Goal: Task Accomplishment & Management: Use online tool/utility

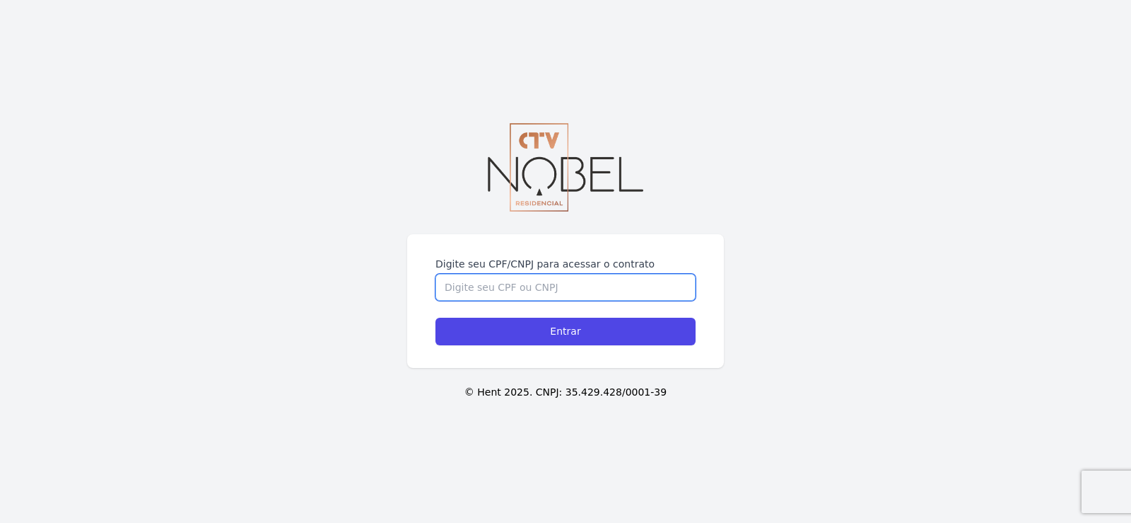
click at [582, 289] on input "Digite seu CPF/CNPJ para acessar o contrato" at bounding box center [566, 287] width 260 height 27
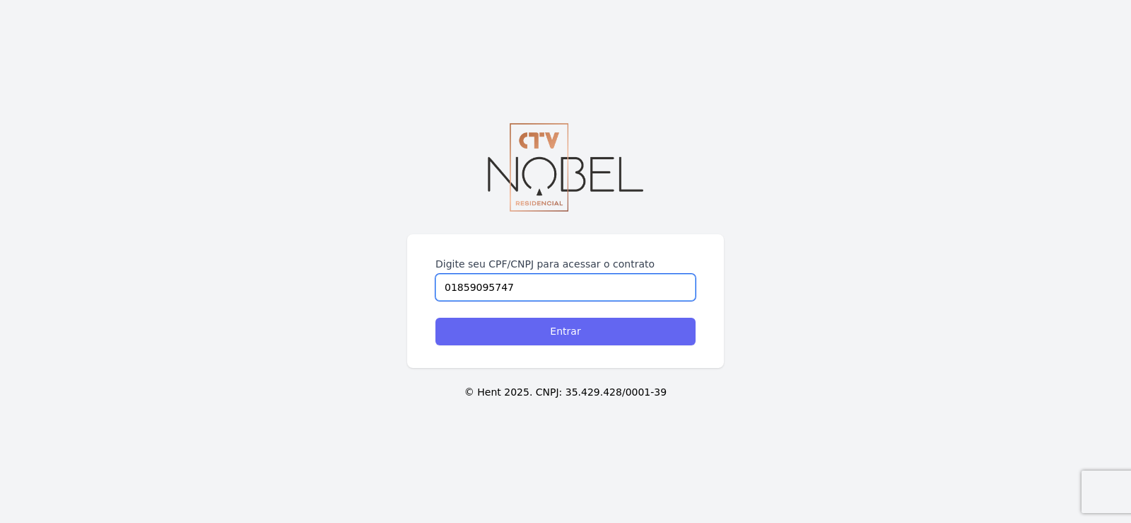
type input "01859095747"
click at [581, 328] on input "Entrar" at bounding box center [566, 331] width 260 height 28
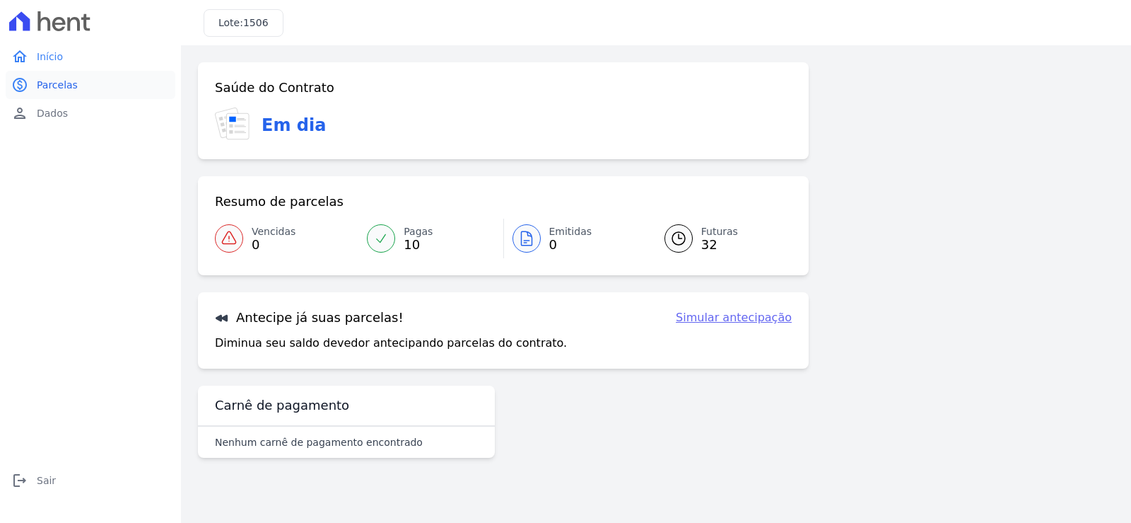
click at [54, 83] on span "Parcelas" at bounding box center [57, 85] width 41 height 14
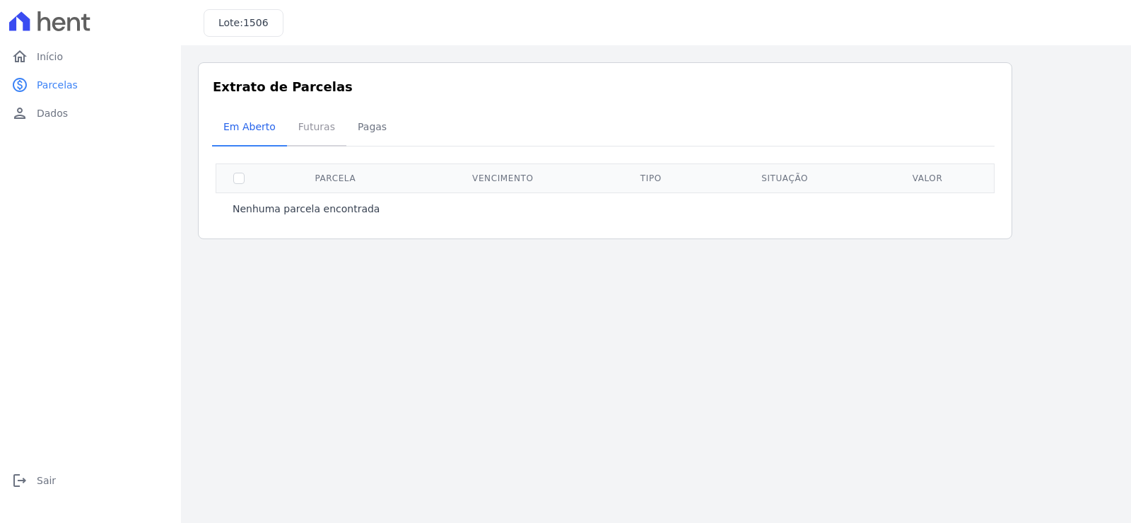
click at [310, 126] on span "Futuras" at bounding box center [317, 126] width 54 height 28
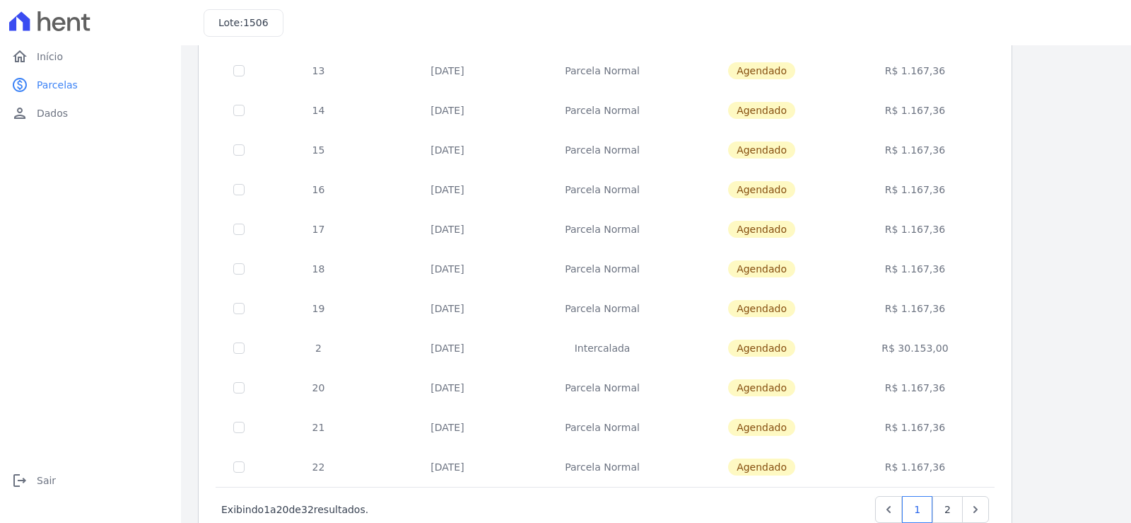
scroll to position [544, 0]
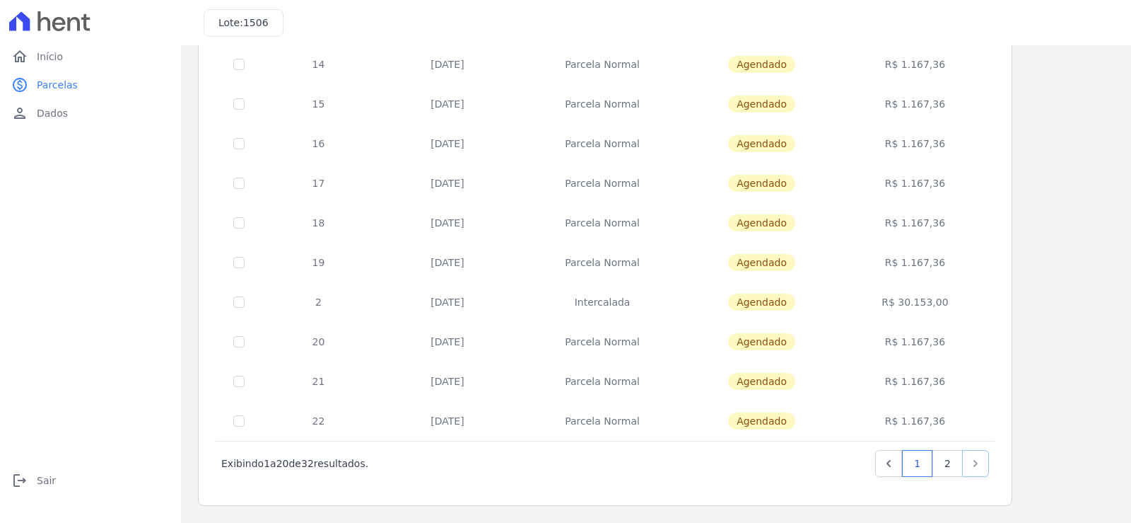
click at [975, 464] on icon "Next" at bounding box center [976, 463] width 14 height 14
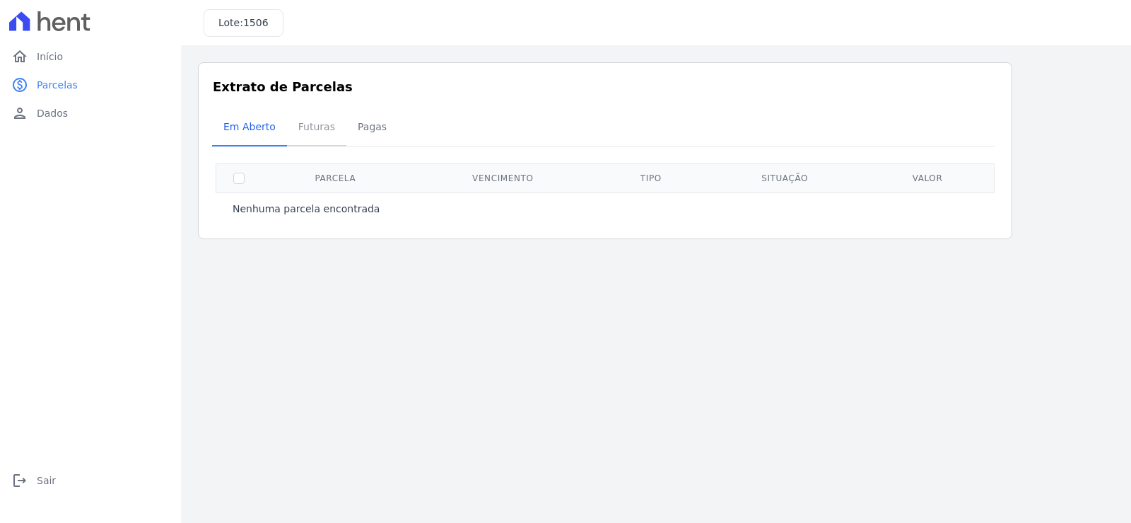
click at [313, 127] on span "Futuras" at bounding box center [317, 126] width 54 height 28
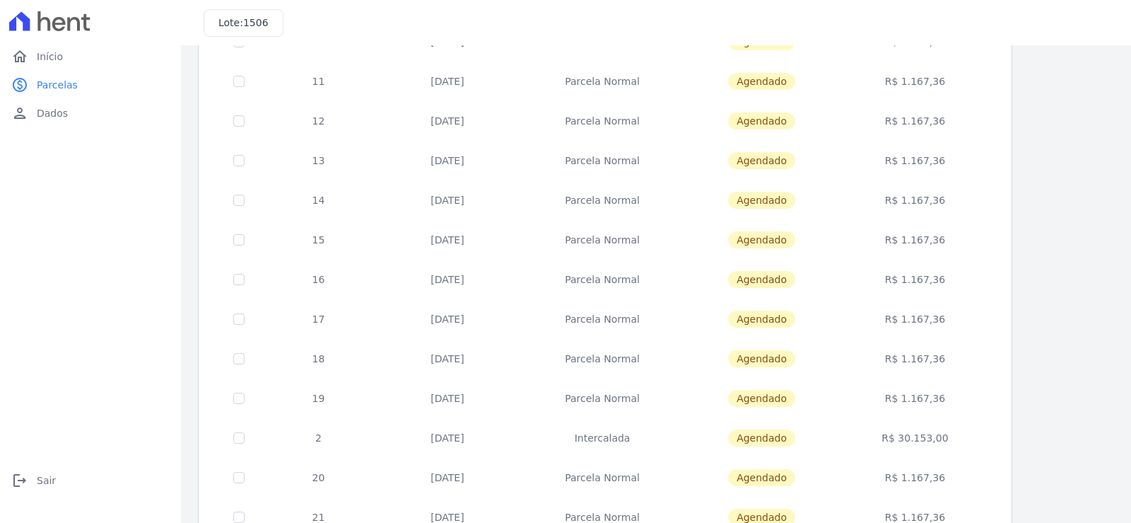
scroll to position [544, 0]
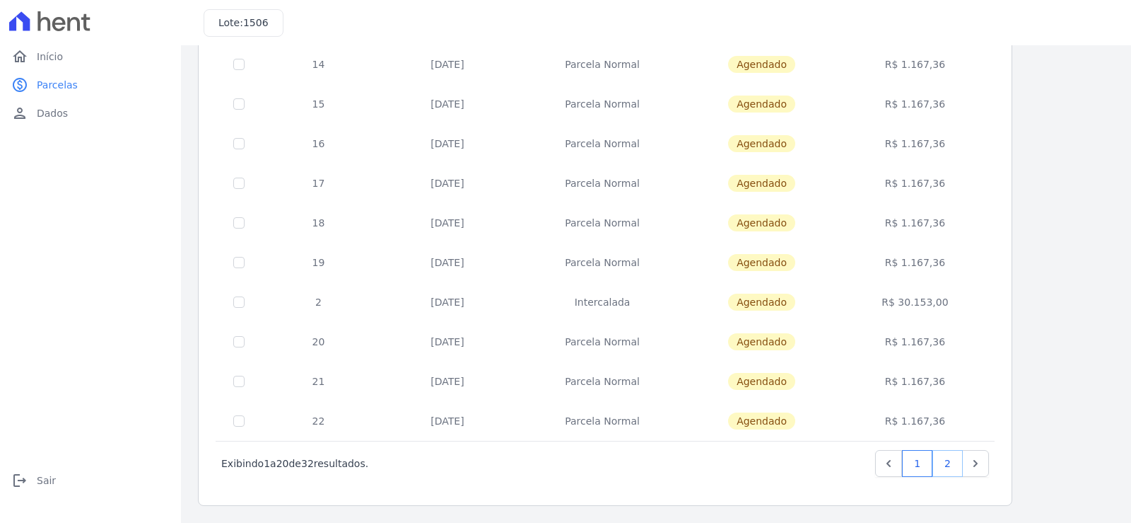
click at [948, 460] on link "2" at bounding box center [948, 463] width 30 height 27
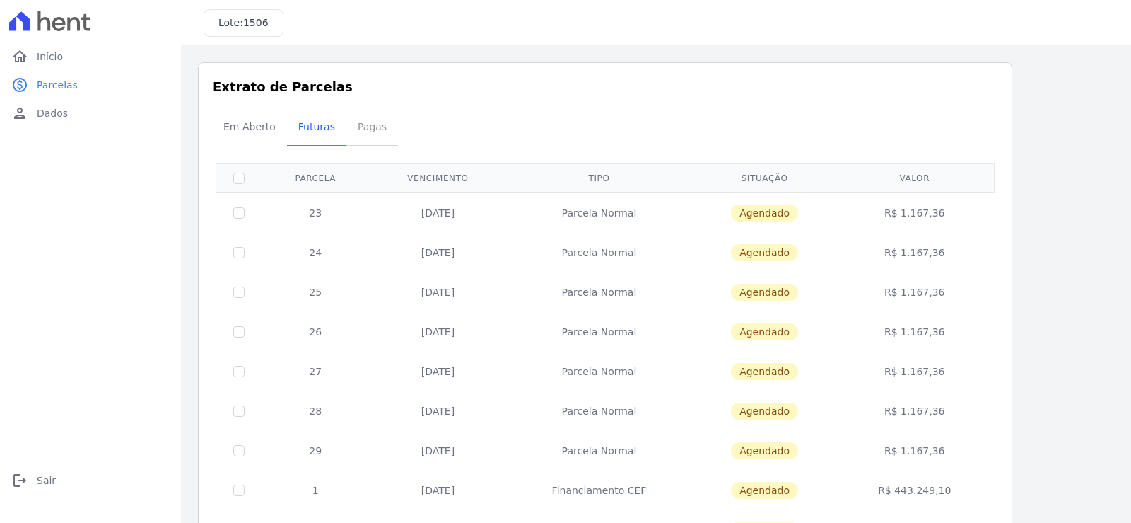
click at [359, 126] on span "Pagas" at bounding box center [372, 126] width 46 height 28
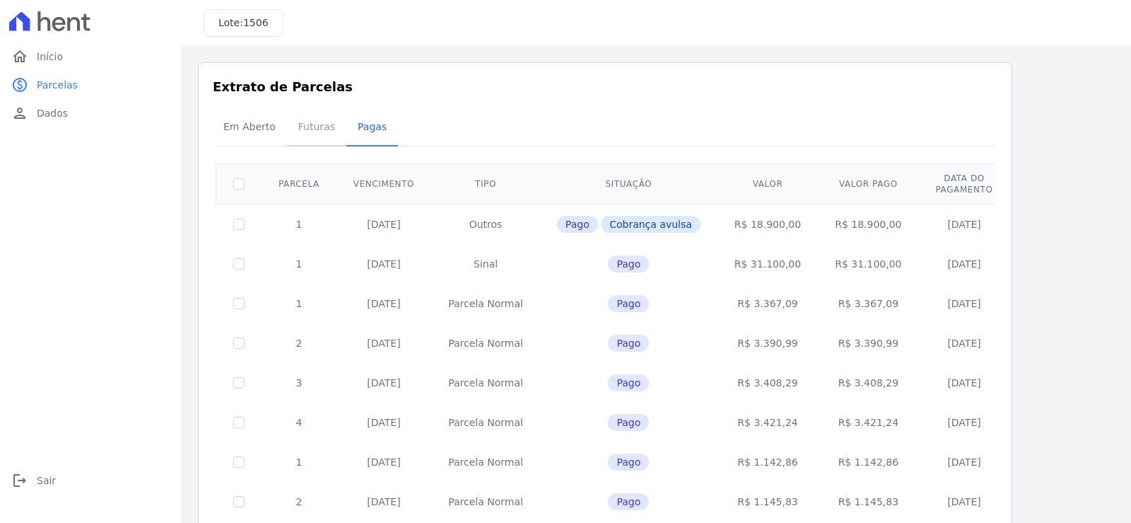
click at [311, 126] on span "Futuras" at bounding box center [317, 126] width 54 height 28
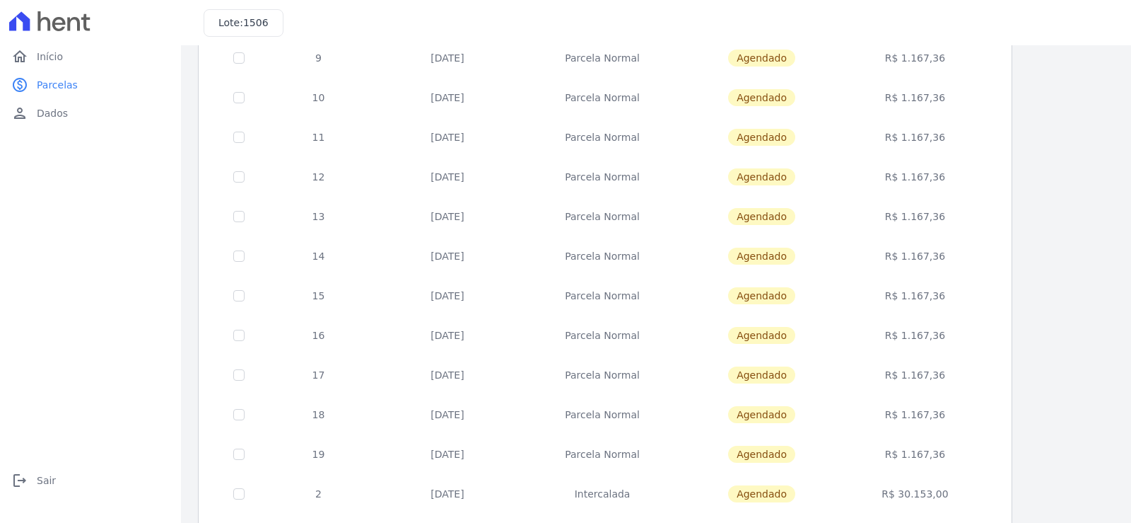
scroll to position [544, 0]
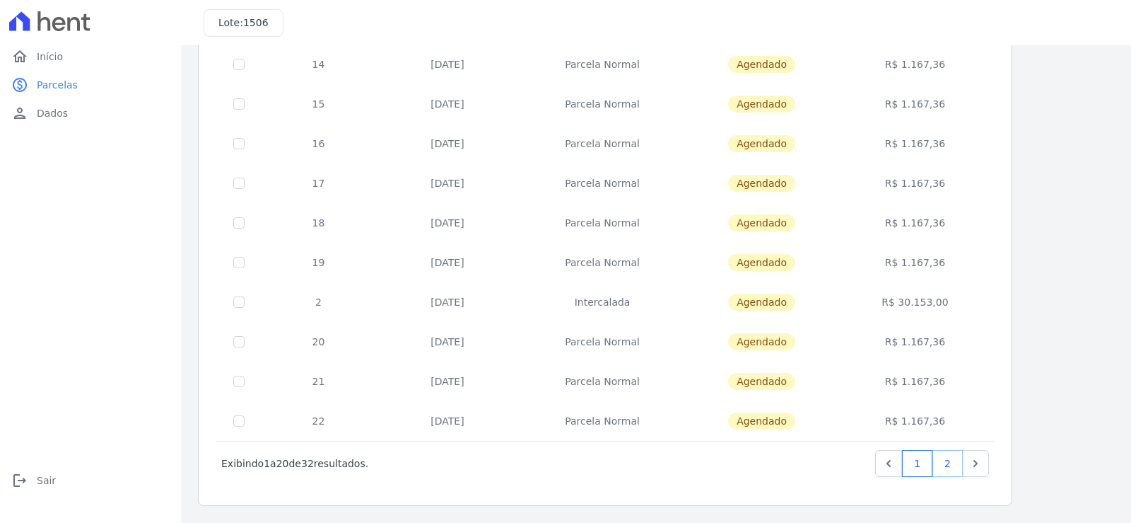
click at [947, 465] on link "2" at bounding box center [948, 463] width 30 height 27
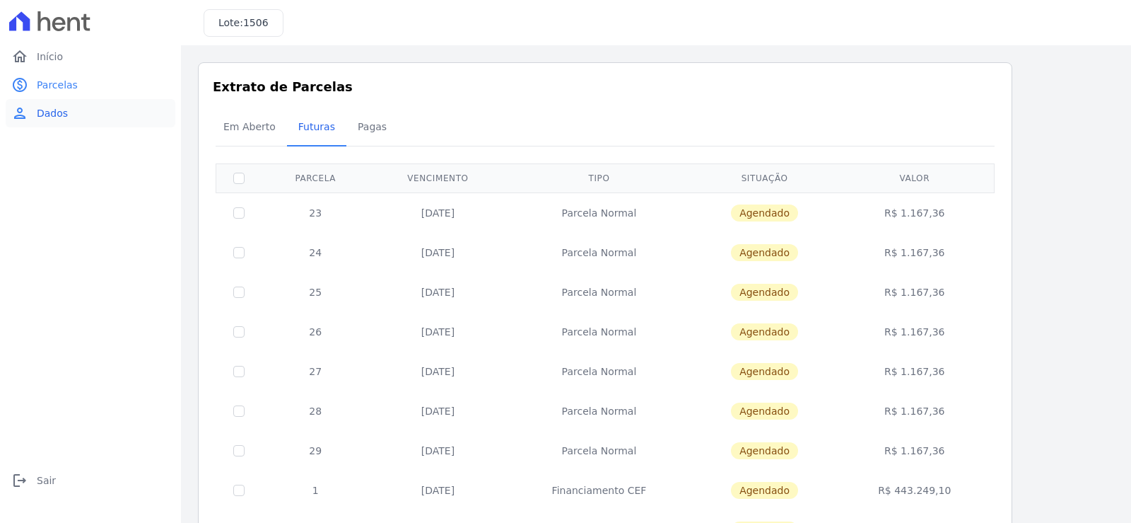
click at [58, 109] on span "Dados" at bounding box center [52, 113] width 31 height 14
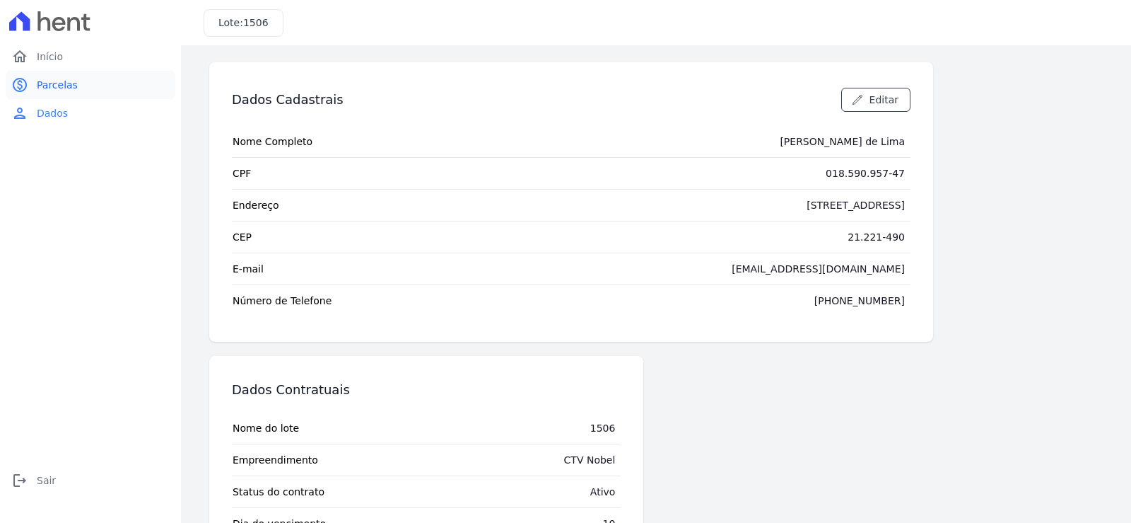
click at [51, 78] on span "Parcelas" at bounding box center [57, 85] width 41 height 14
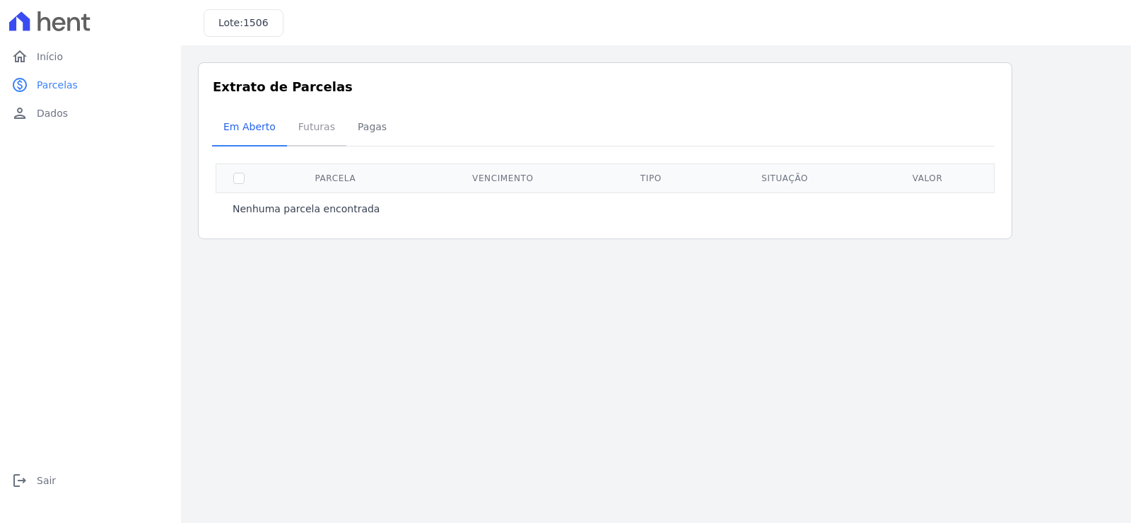
click at [305, 125] on span "Futuras" at bounding box center [317, 126] width 54 height 28
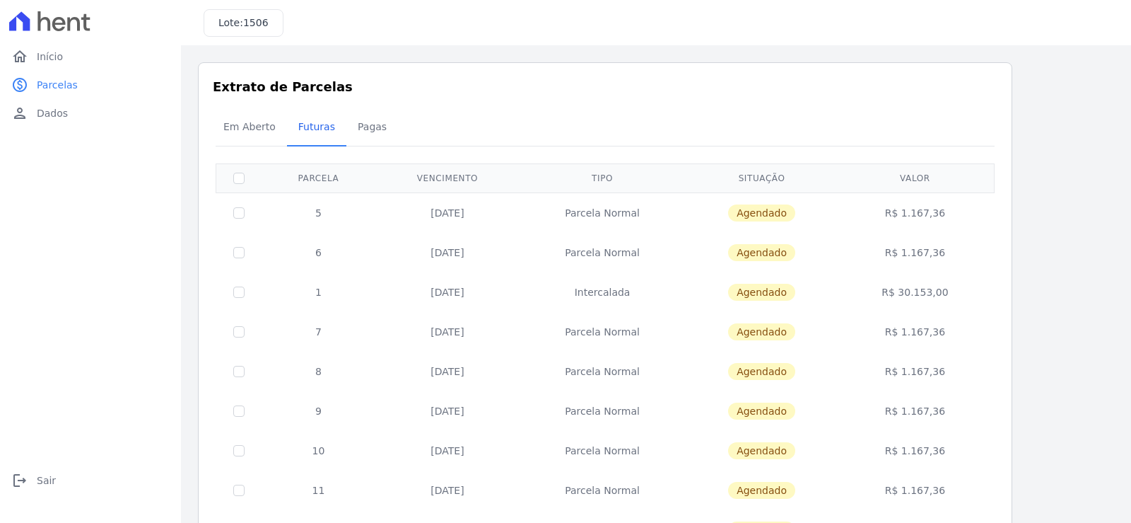
drag, startPoint x: 316, startPoint y: 216, endPoint x: 420, endPoint y: 286, distance: 124.9
click at [215, 125] on span "Em Aberto" at bounding box center [249, 126] width 69 height 28
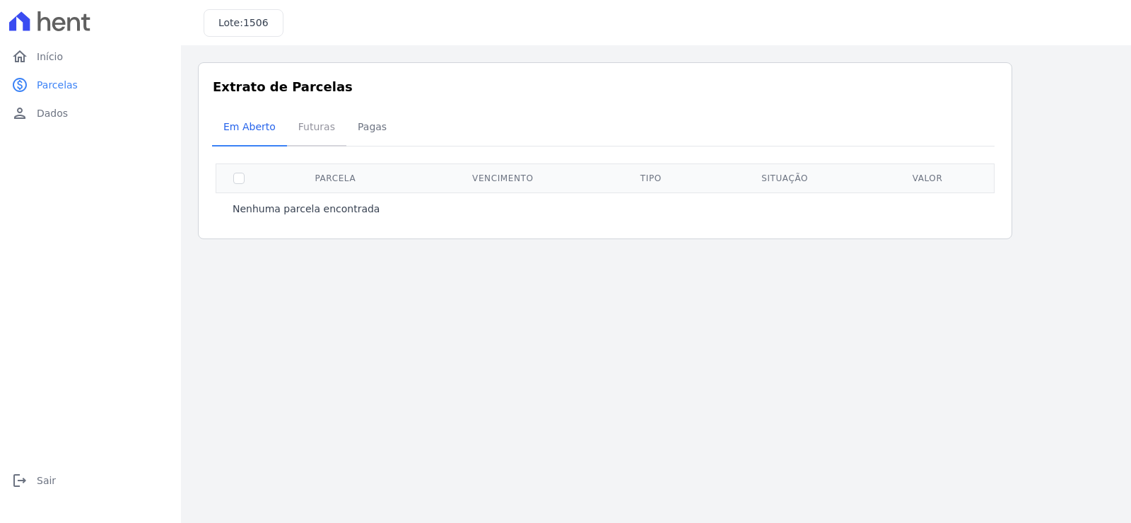
click at [315, 126] on span "Futuras" at bounding box center [317, 126] width 54 height 28
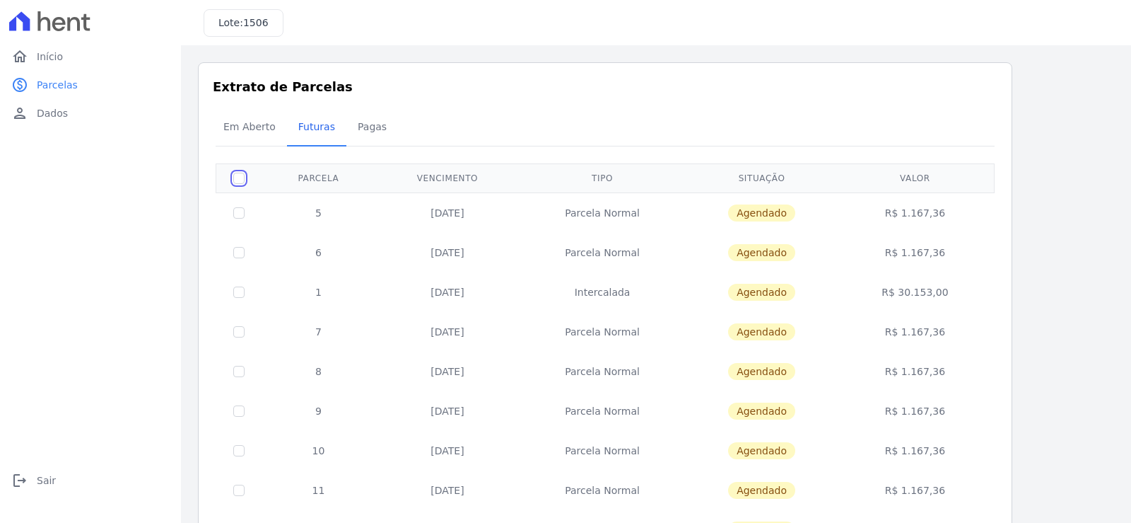
click at [240, 179] on input "checkbox" at bounding box center [238, 178] width 11 height 11
checkbox input "true"
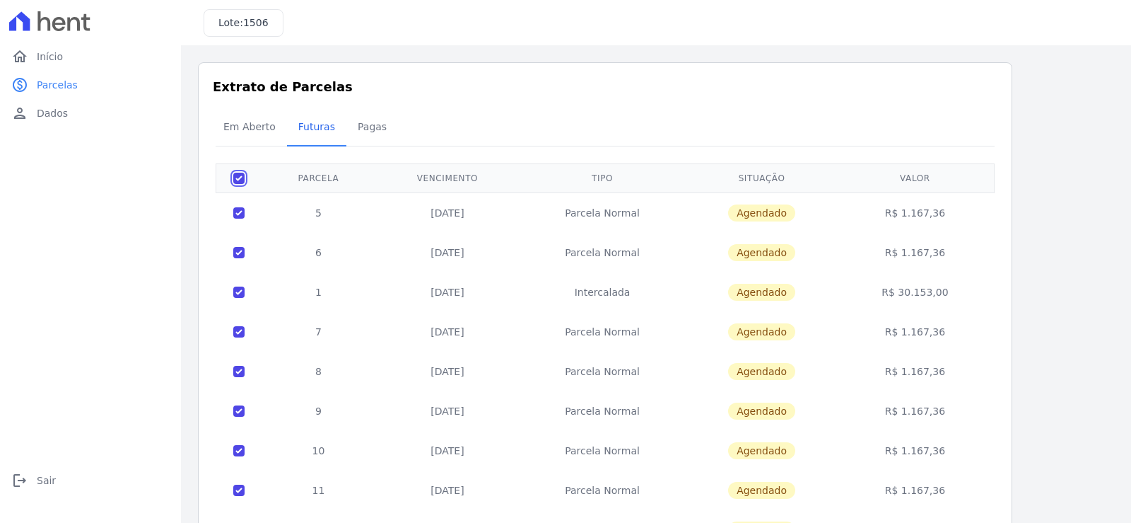
checkbox input "true"
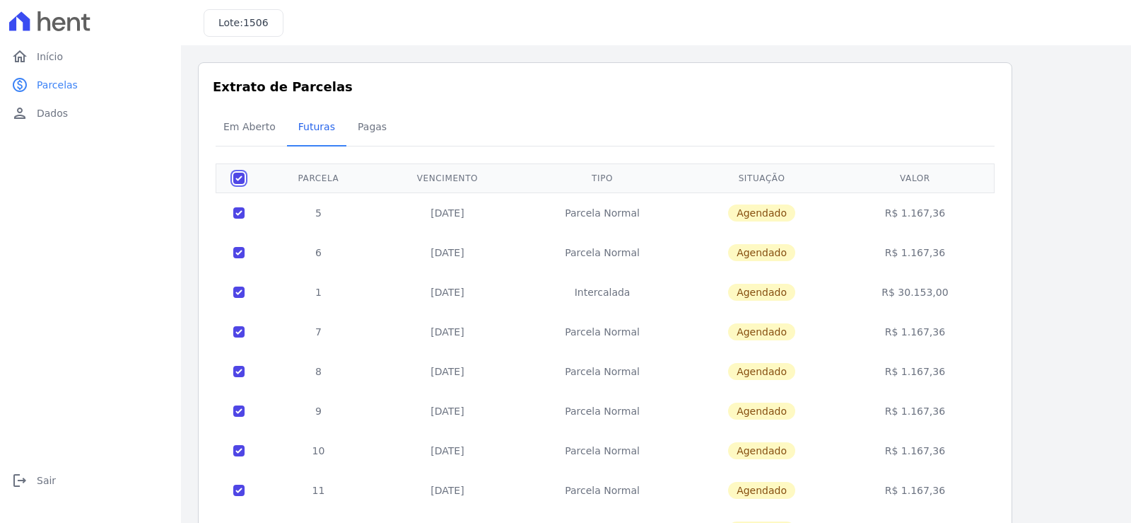
checkbox input "true"
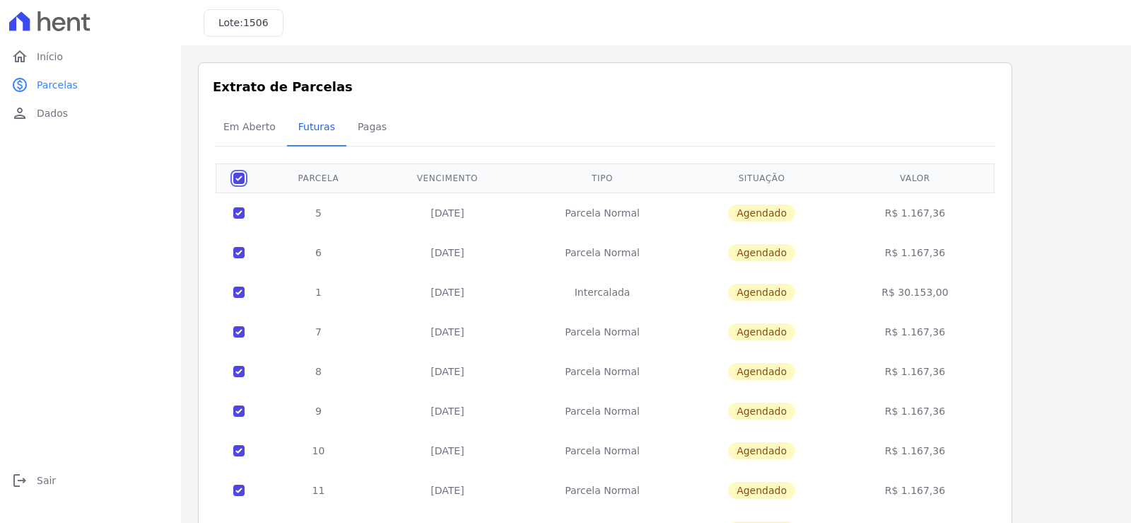
checkbox input "true"
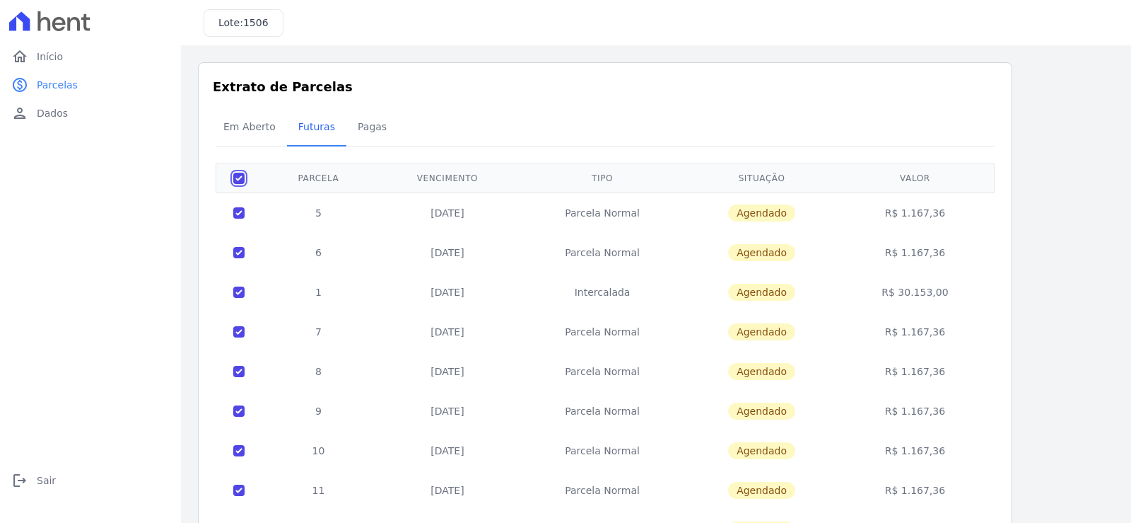
checkbox input "true"
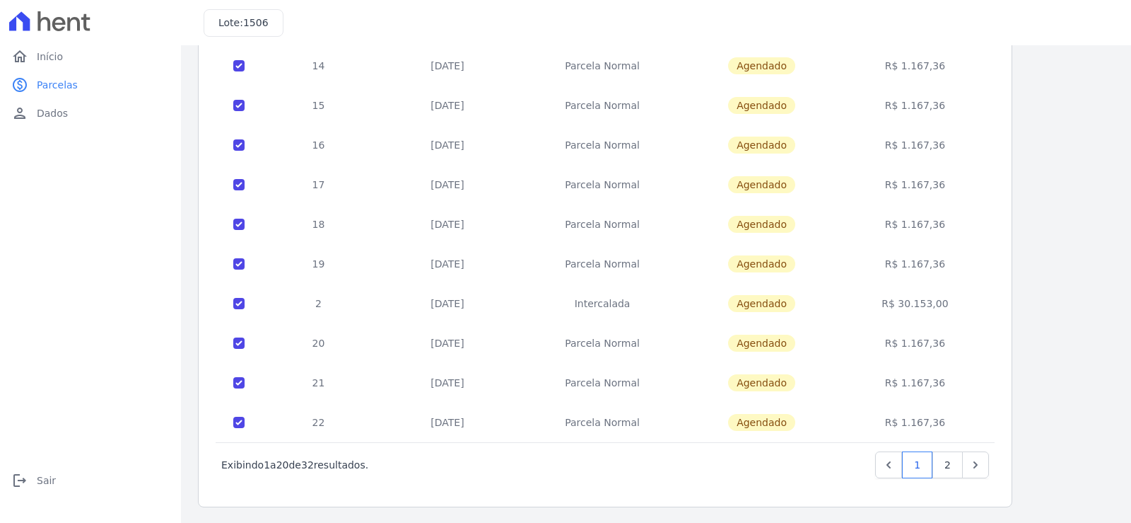
scroll to position [544, 0]
click at [950, 462] on link "2" at bounding box center [948, 463] width 30 height 27
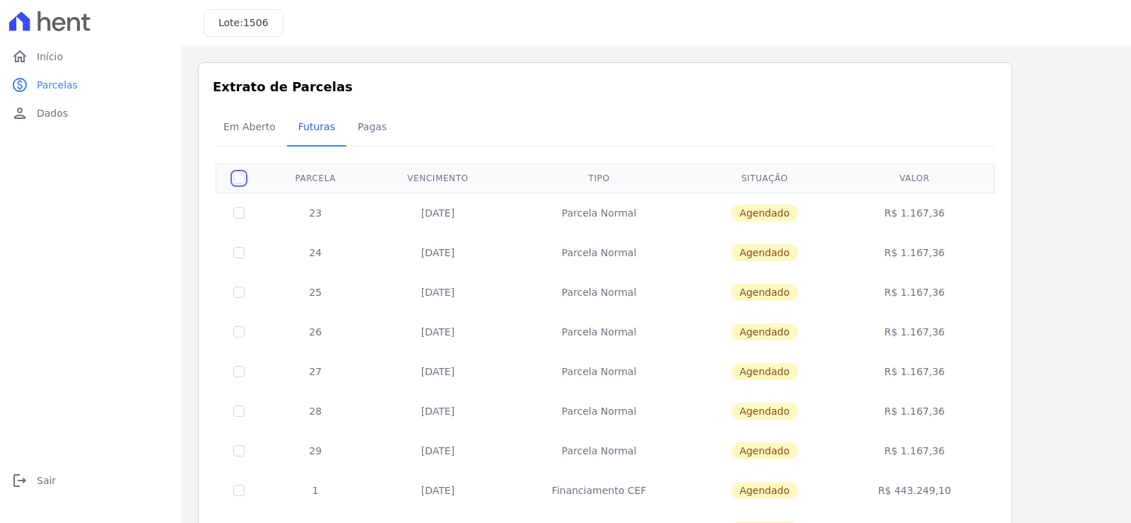
click at [240, 177] on input "checkbox" at bounding box center [238, 178] width 11 height 11
checkbox input "true"
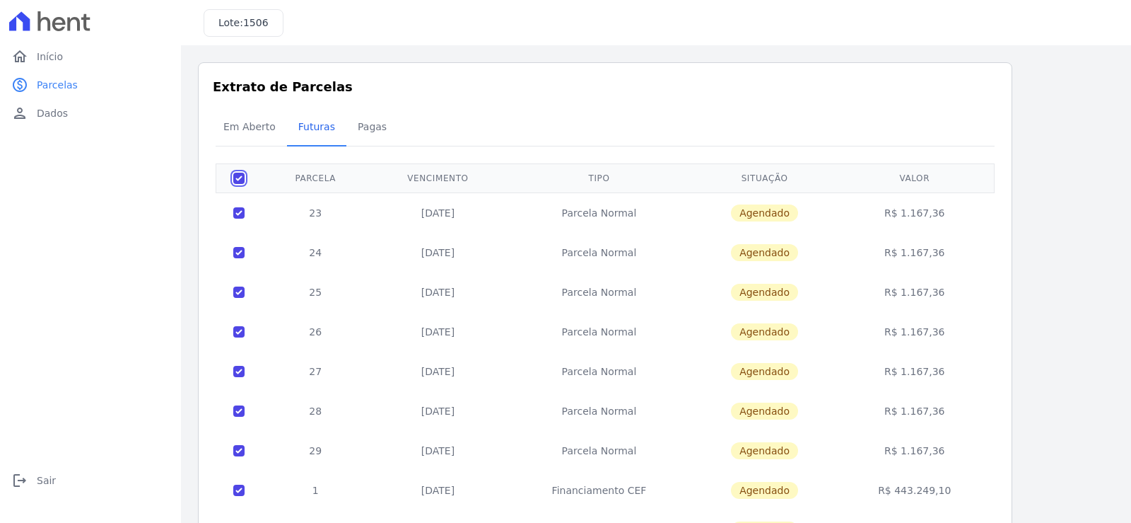
checkbox input "true"
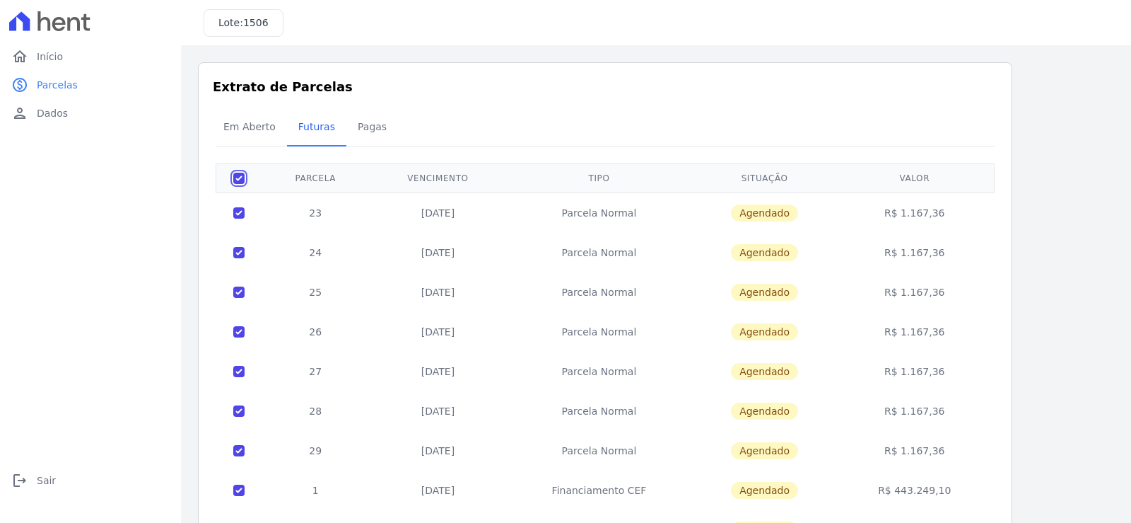
checkbox input "true"
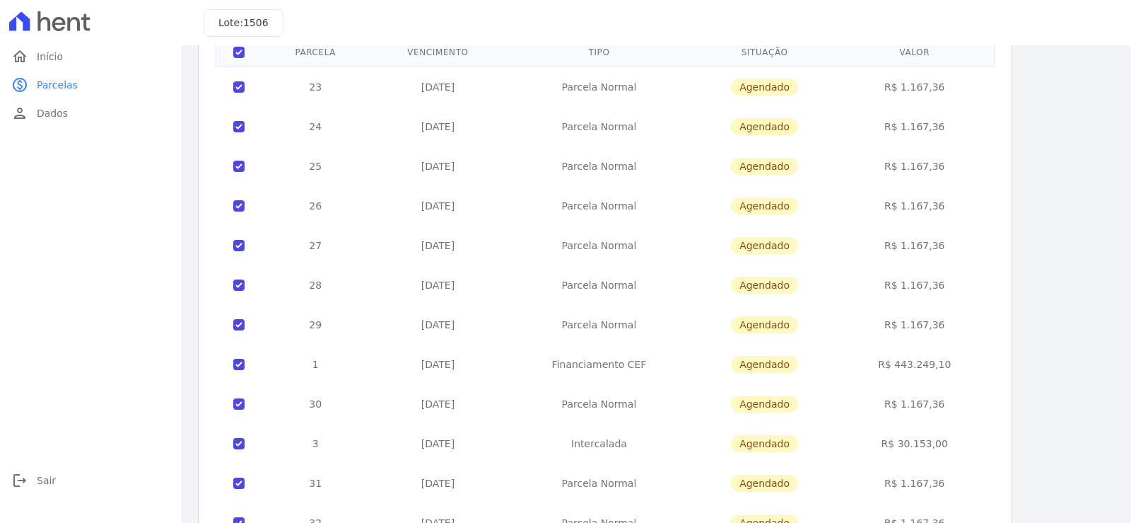
scroll to position [228, 0]
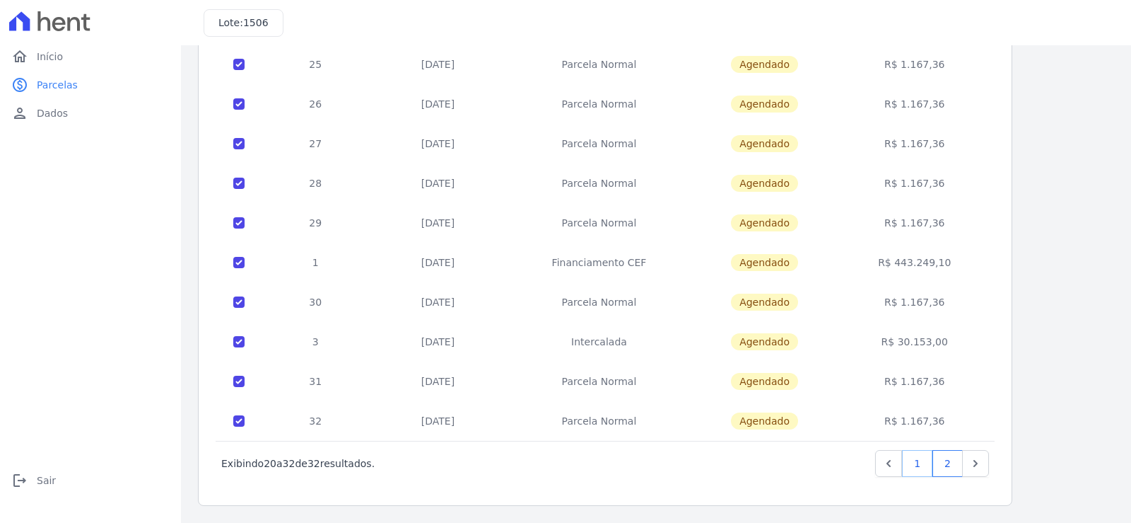
click at [922, 463] on link "1" at bounding box center [917, 463] width 30 height 27
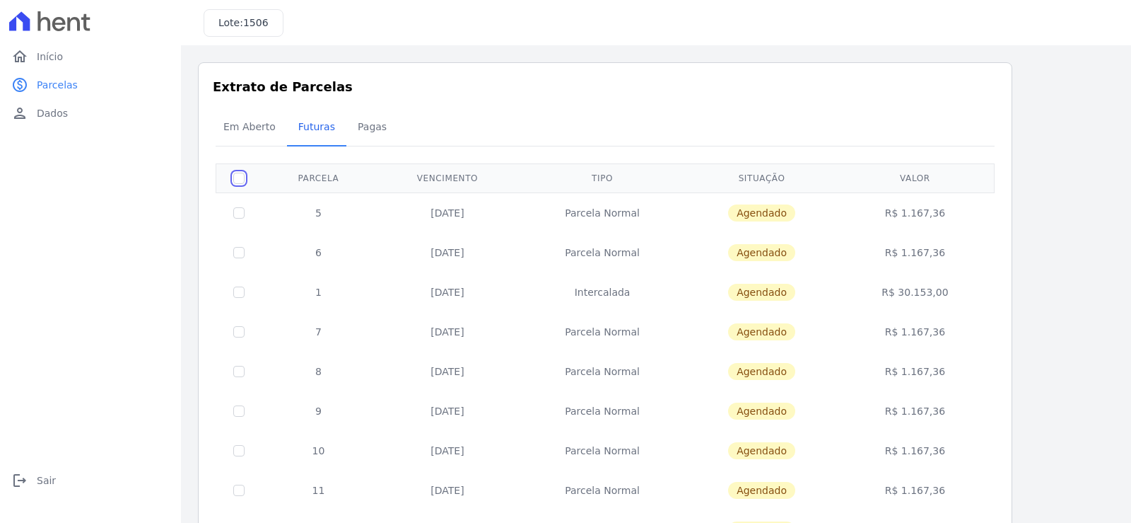
click at [240, 175] on input "checkbox" at bounding box center [238, 178] width 11 height 11
checkbox input "true"
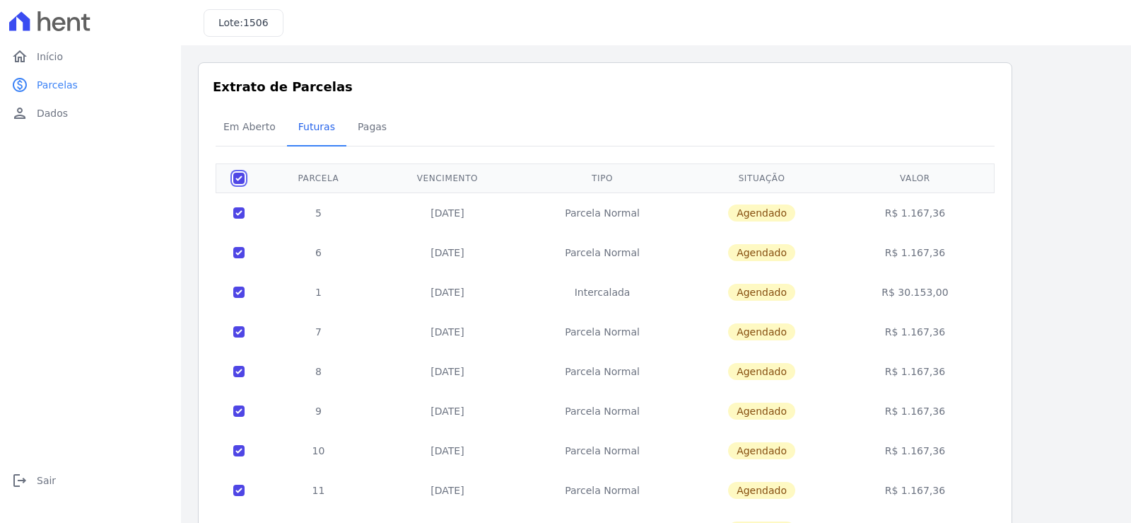
checkbox input "true"
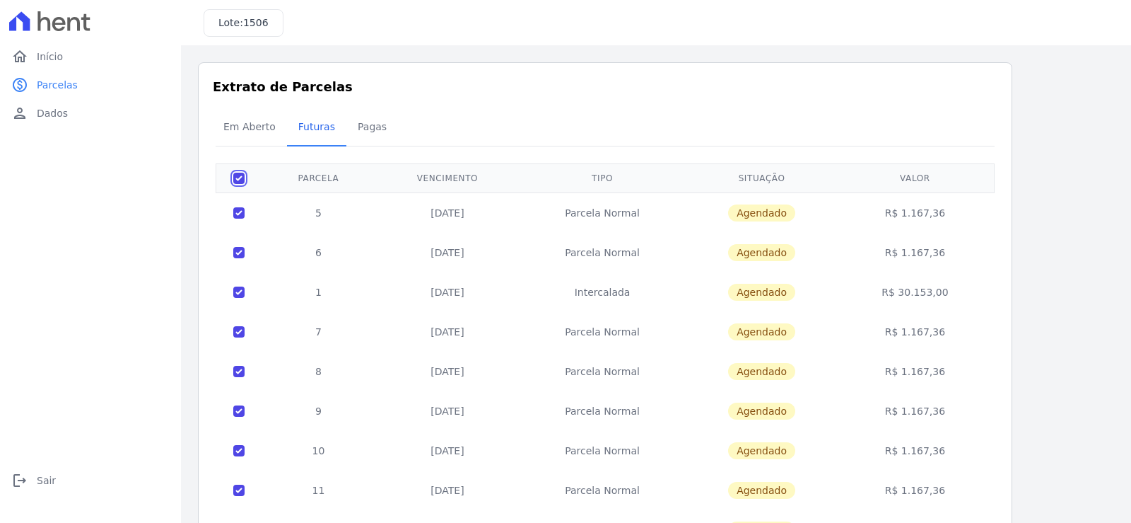
checkbox input "true"
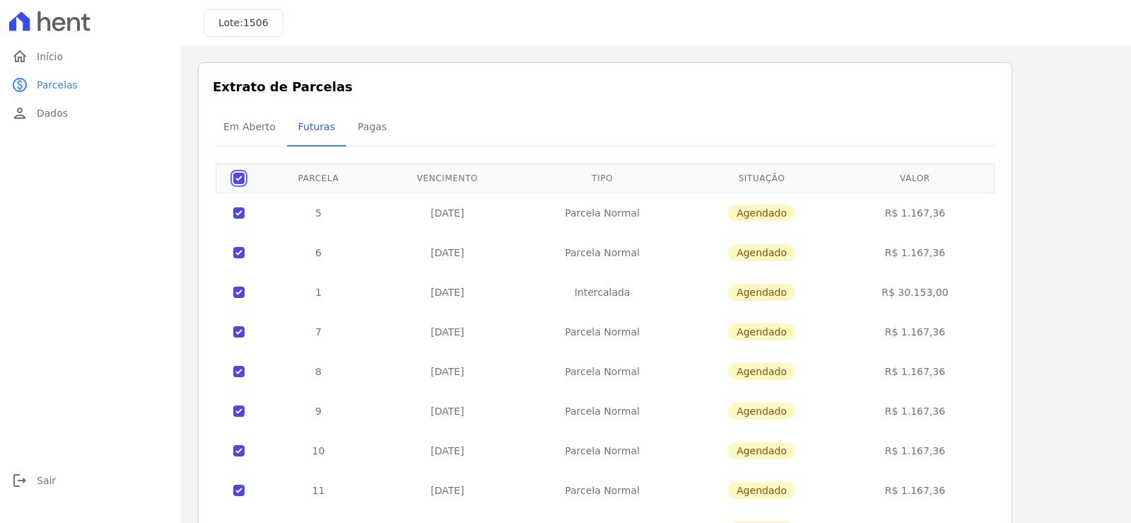
checkbox input "true"
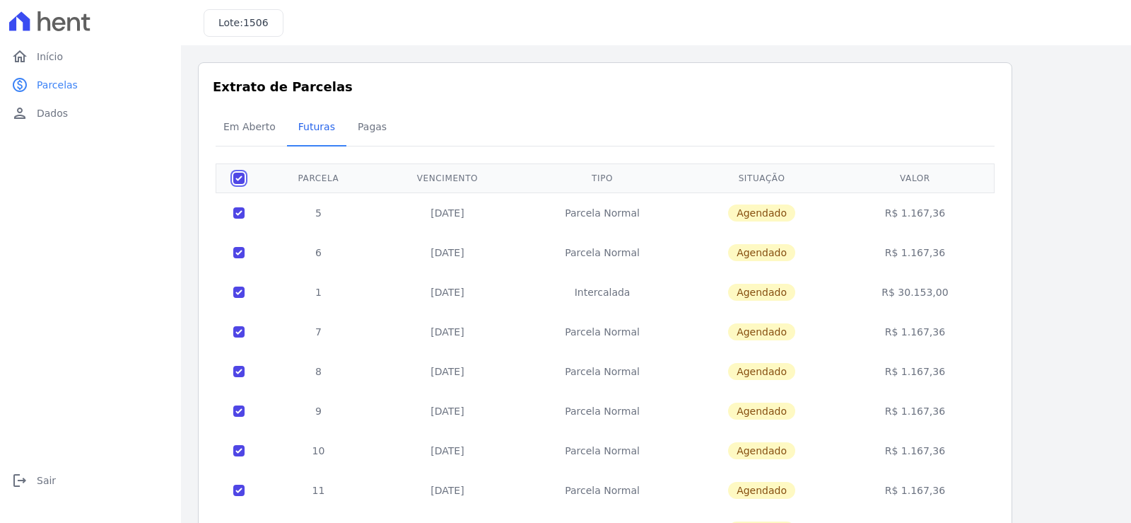
checkbox input "true"
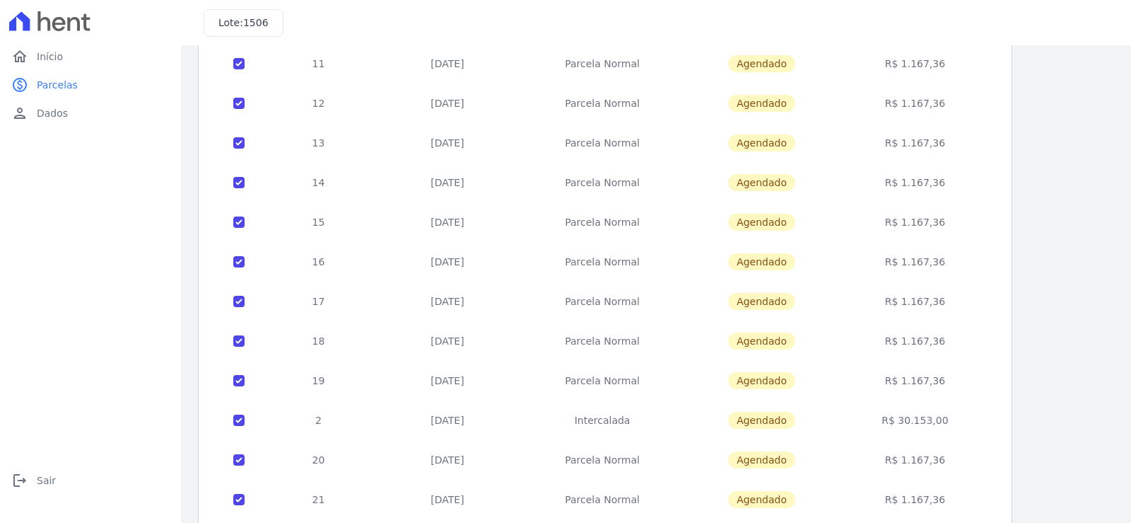
scroll to position [544, 0]
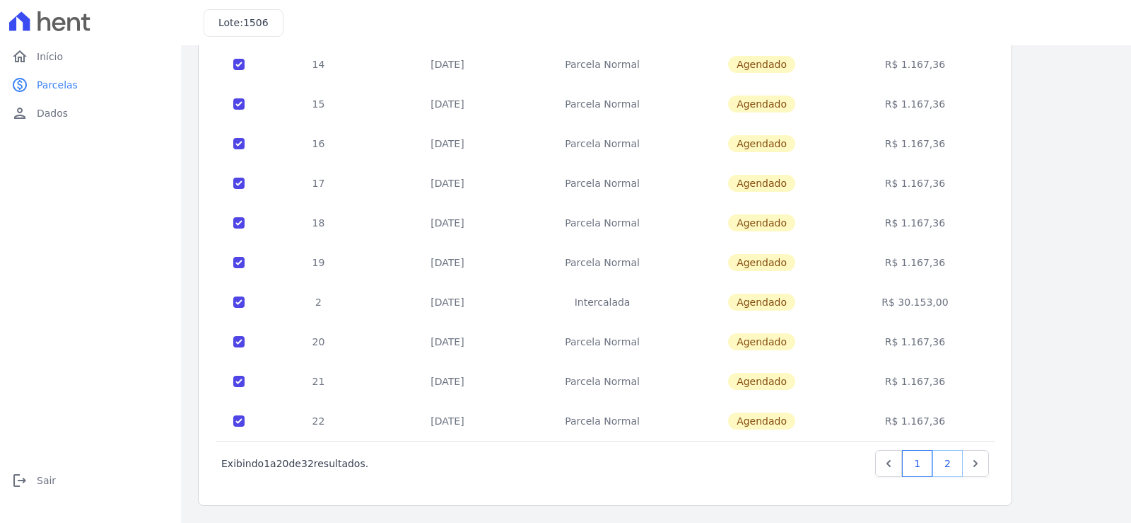
click at [949, 458] on link "2" at bounding box center [948, 463] width 30 height 27
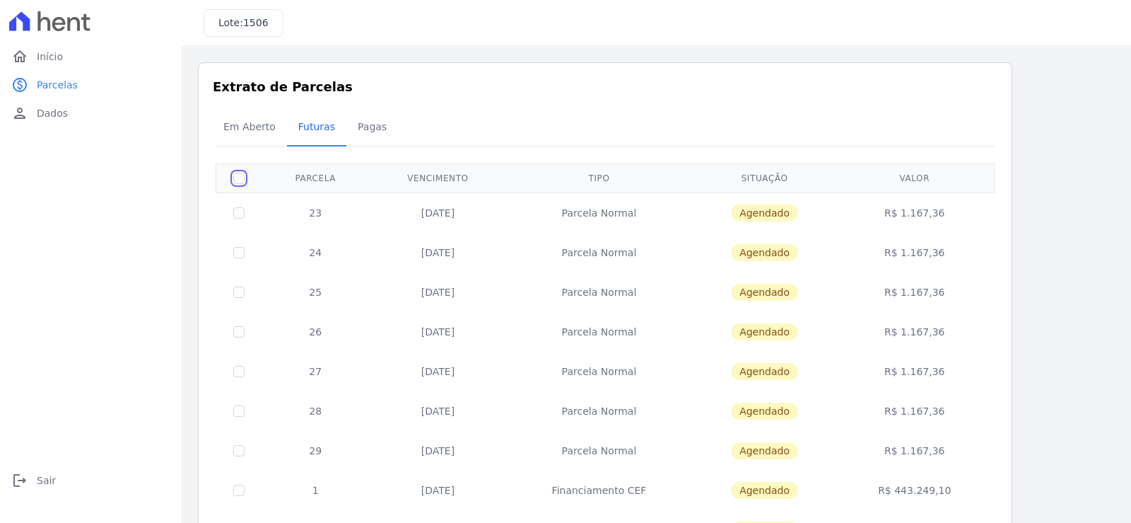
click at [241, 180] on input "checkbox" at bounding box center [238, 178] width 11 height 11
checkbox input "true"
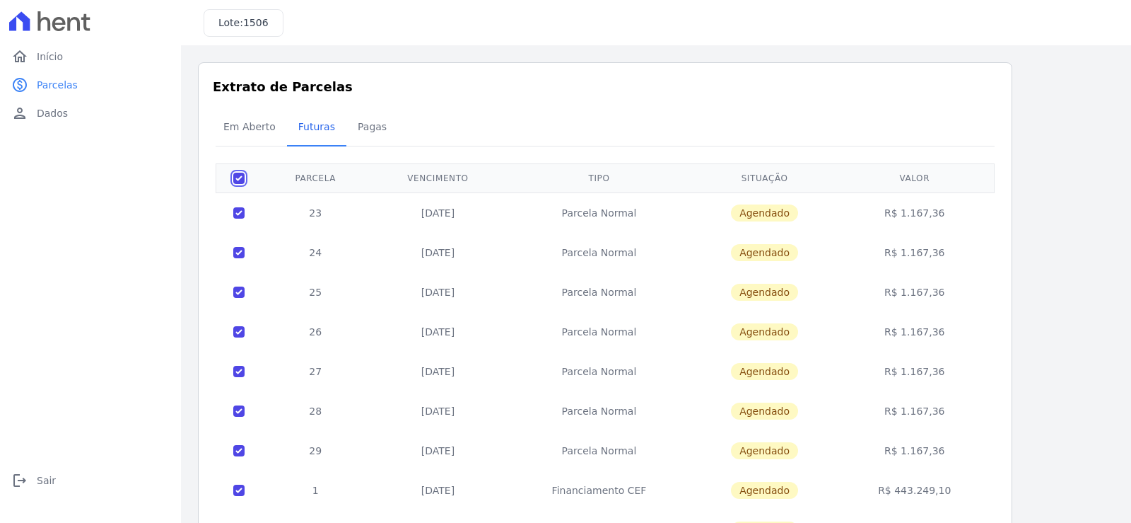
checkbox input "true"
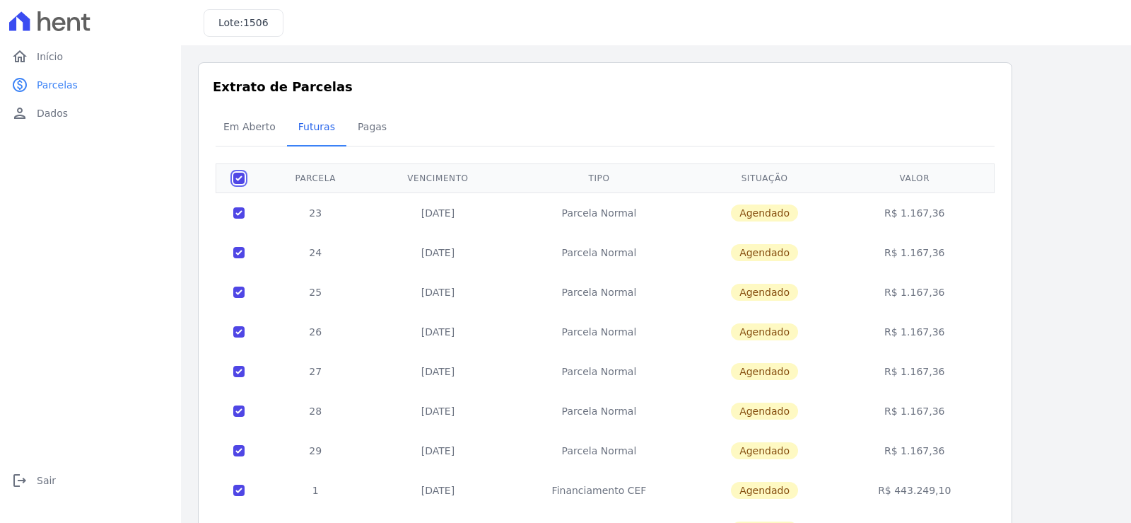
checkbox input "true"
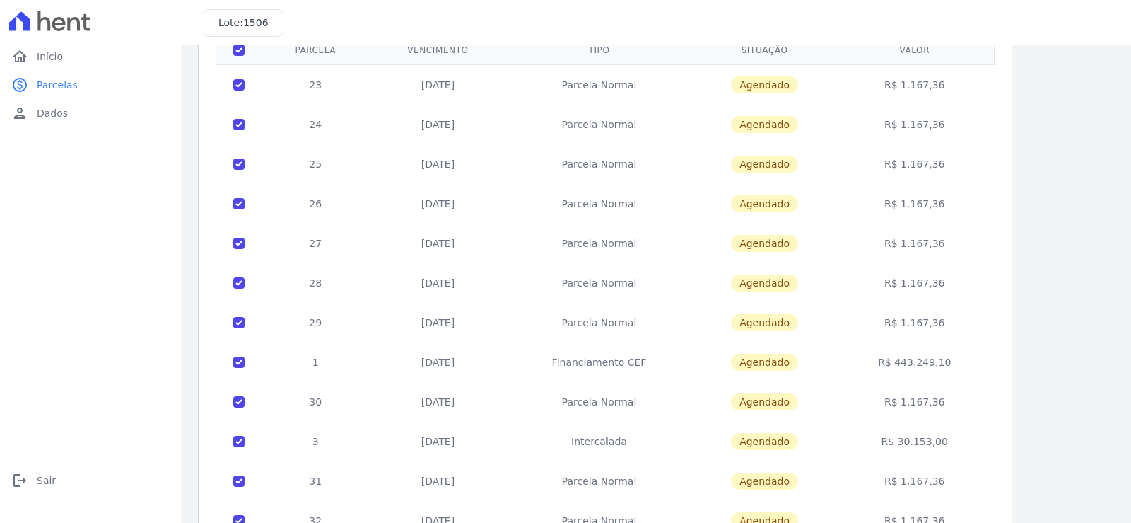
scroll to position [228, 0]
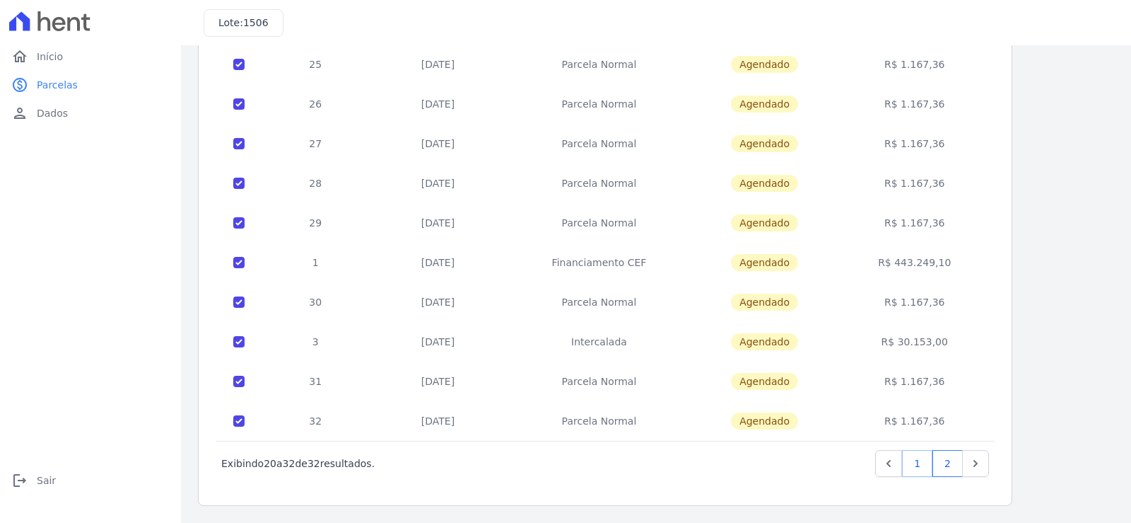
click at [921, 460] on link "1" at bounding box center [917, 463] width 30 height 27
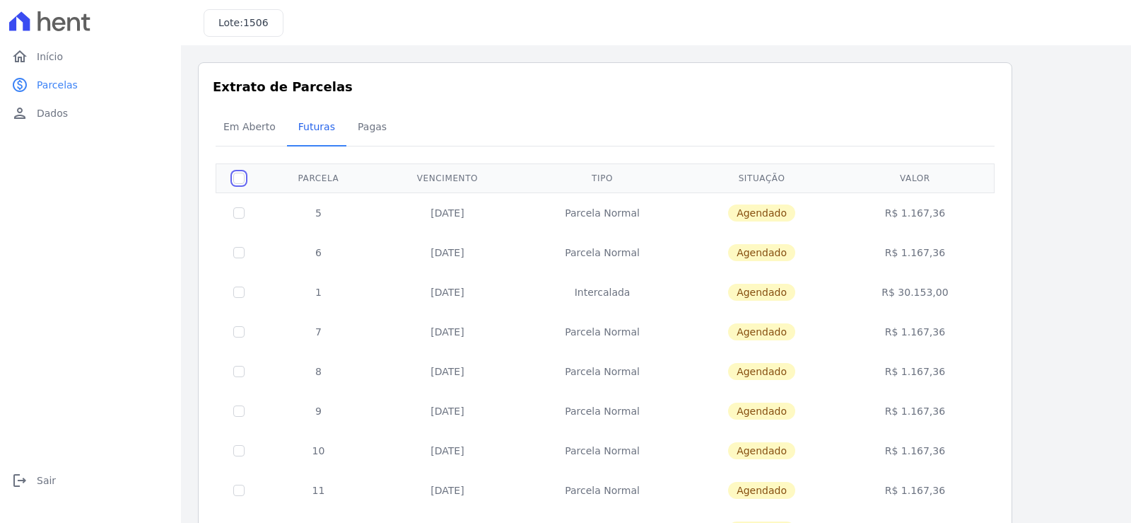
click at [242, 176] on input "checkbox" at bounding box center [238, 178] width 11 height 11
checkbox input "true"
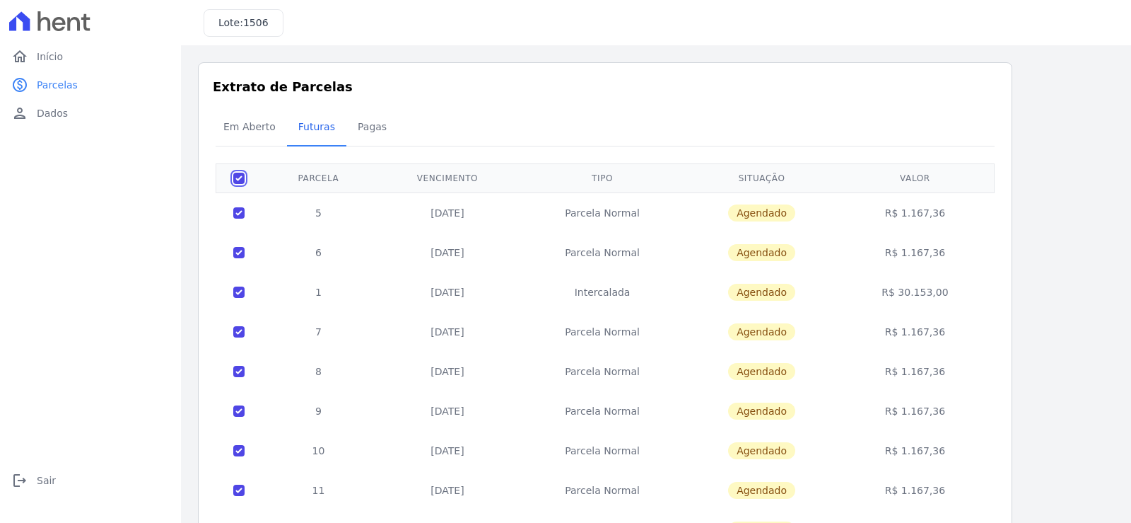
checkbox input "true"
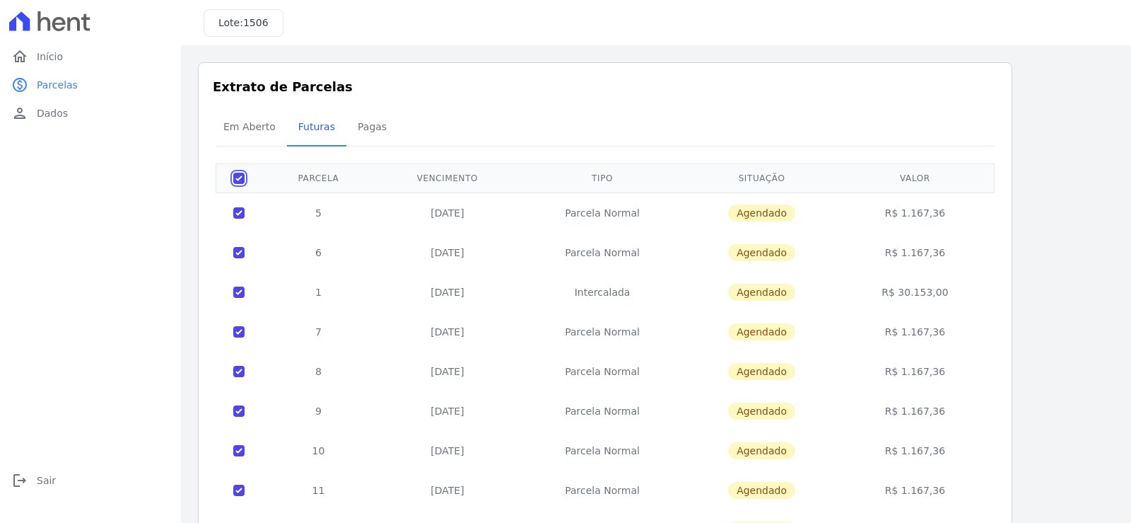
checkbox input "true"
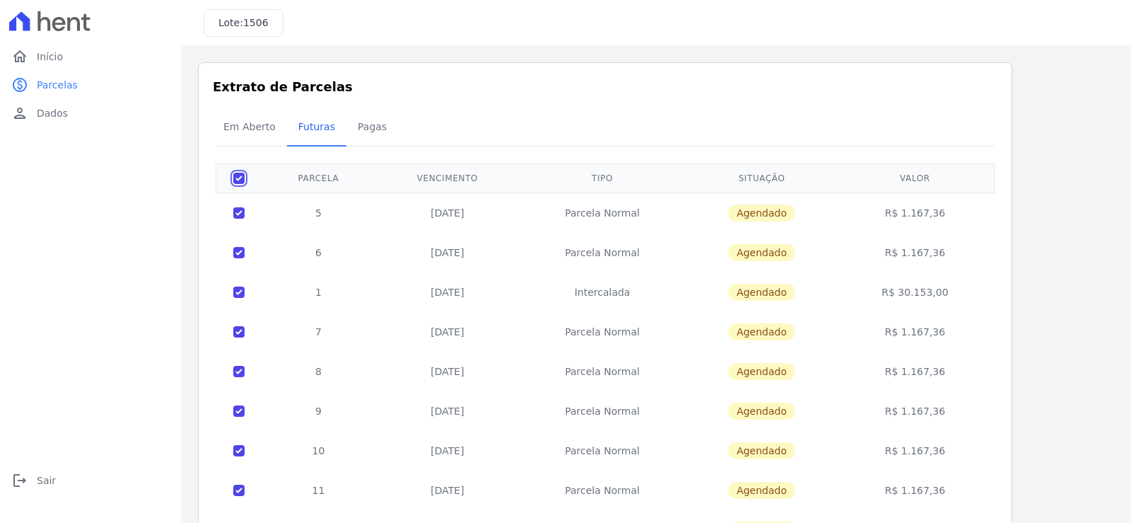
checkbox input "true"
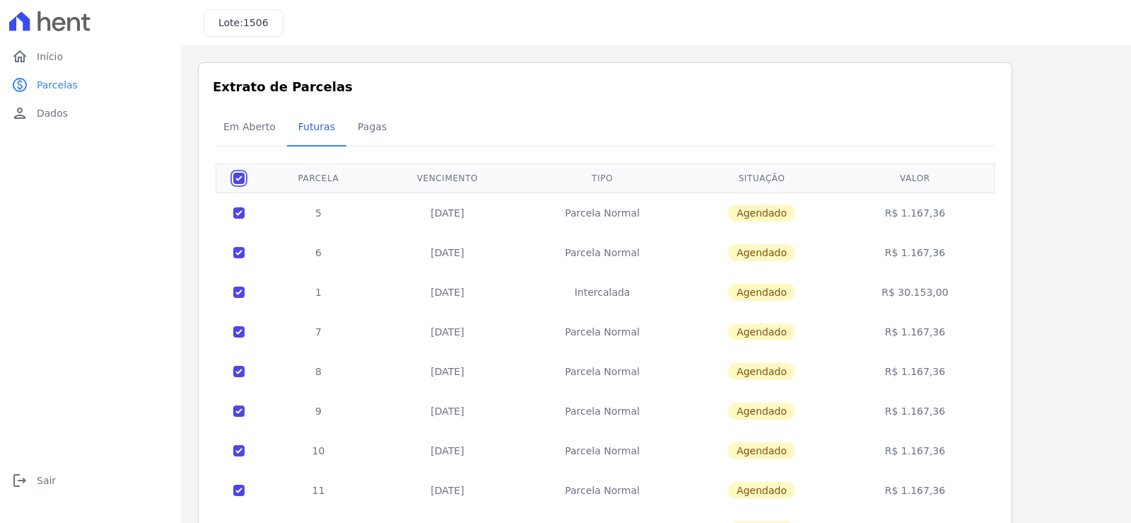
checkbox input "true"
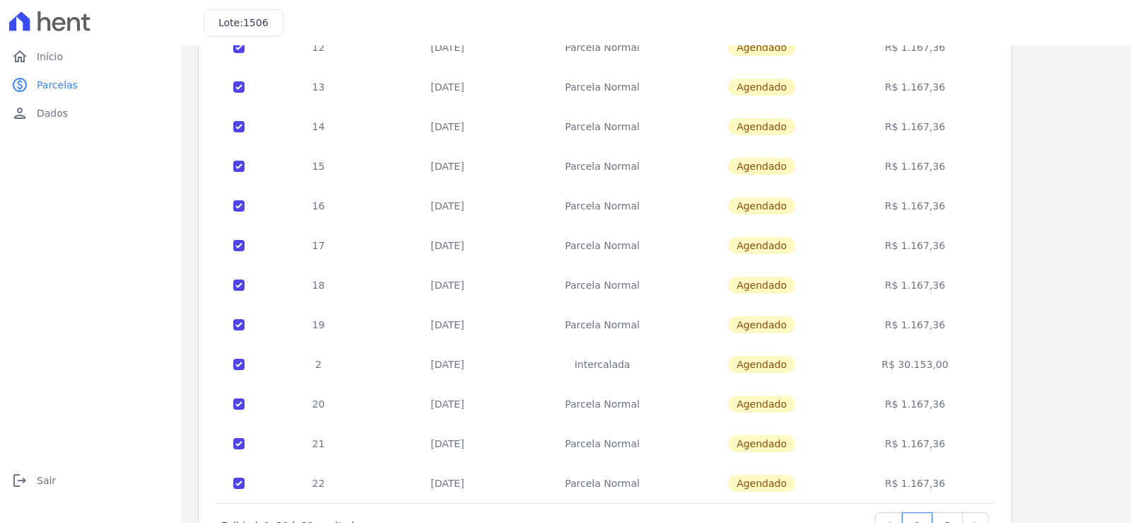
scroll to position [544, 0]
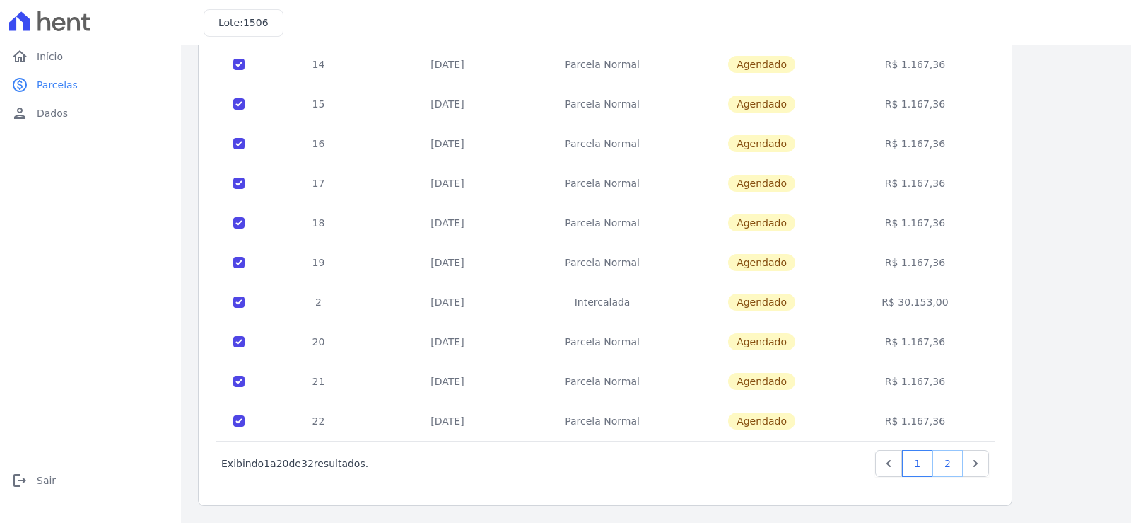
click at [952, 460] on link "2" at bounding box center [948, 463] width 30 height 27
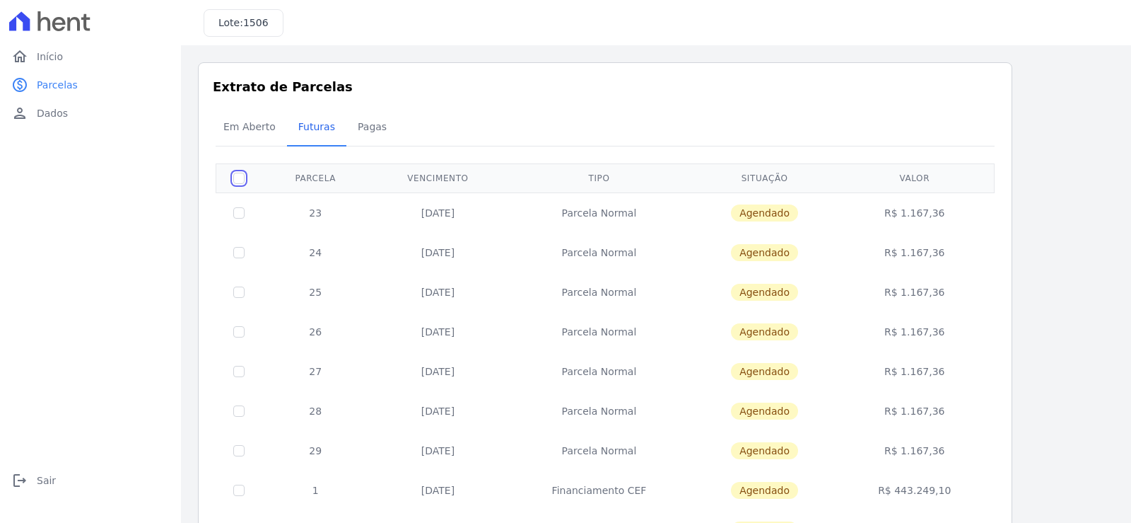
click at [240, 177] on input "checkbox" at bounding box center [238, 178] width 11 height 11
checkbox input "true"
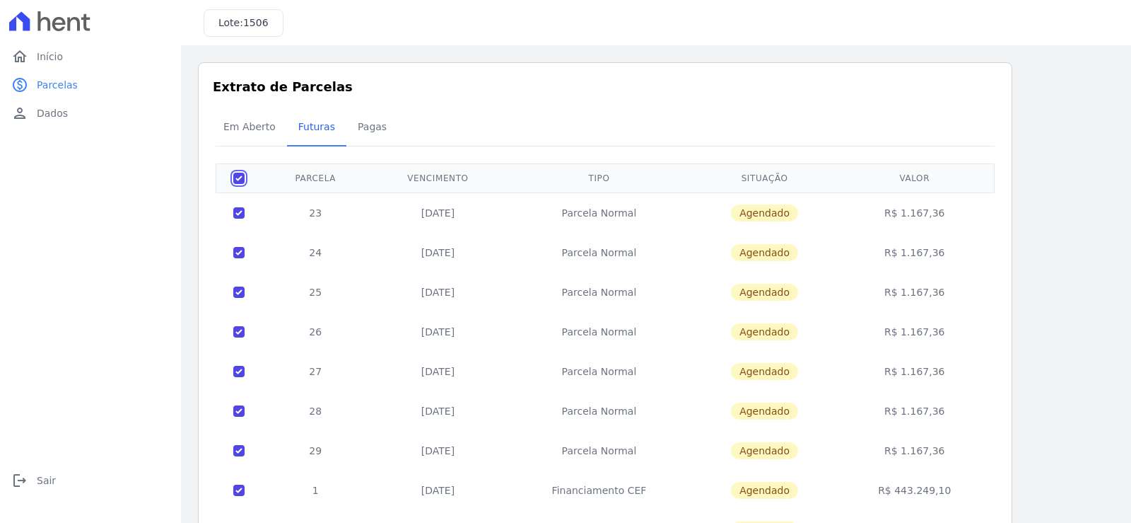
checkbox input "true"
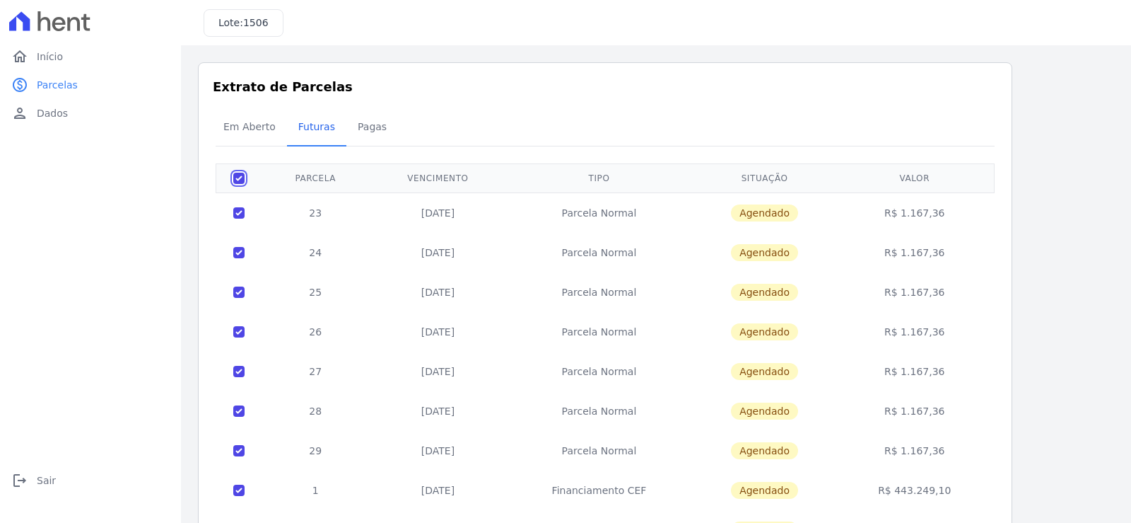
checkbox input "true"
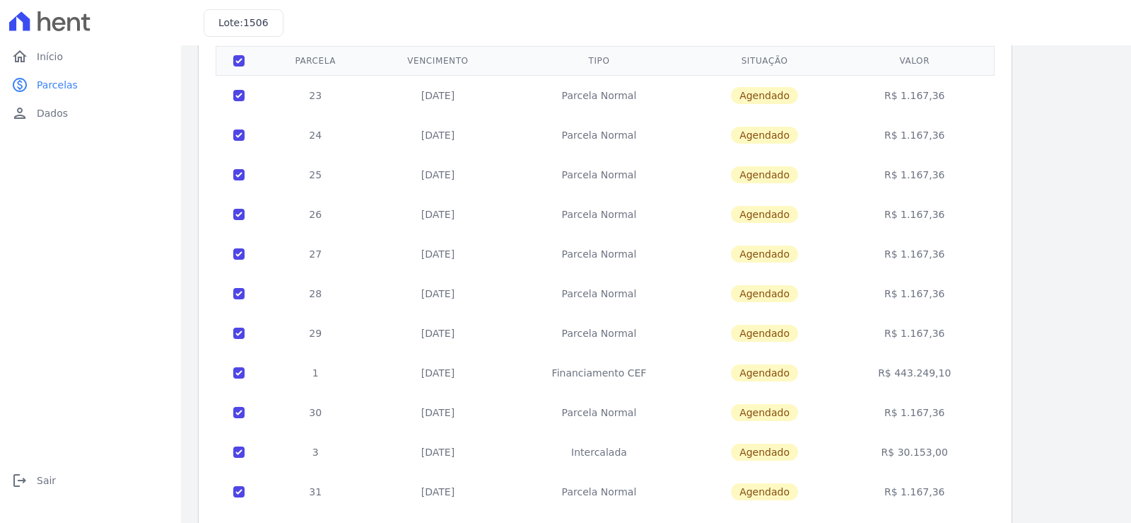
scroll to position [228, 0]
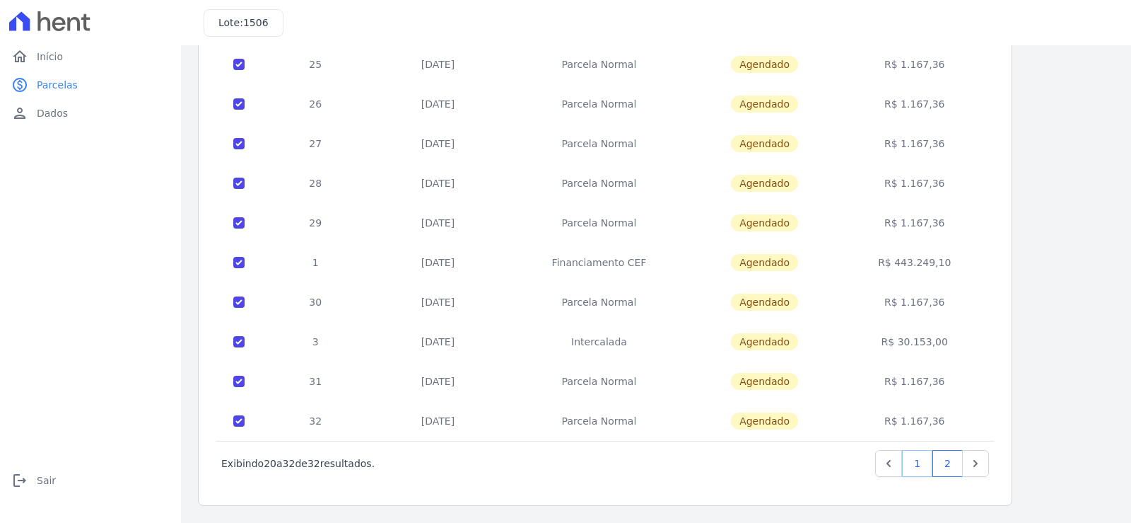
click at [916, 460] on link "1" at bounding box center [917, 463] width 30 height 27
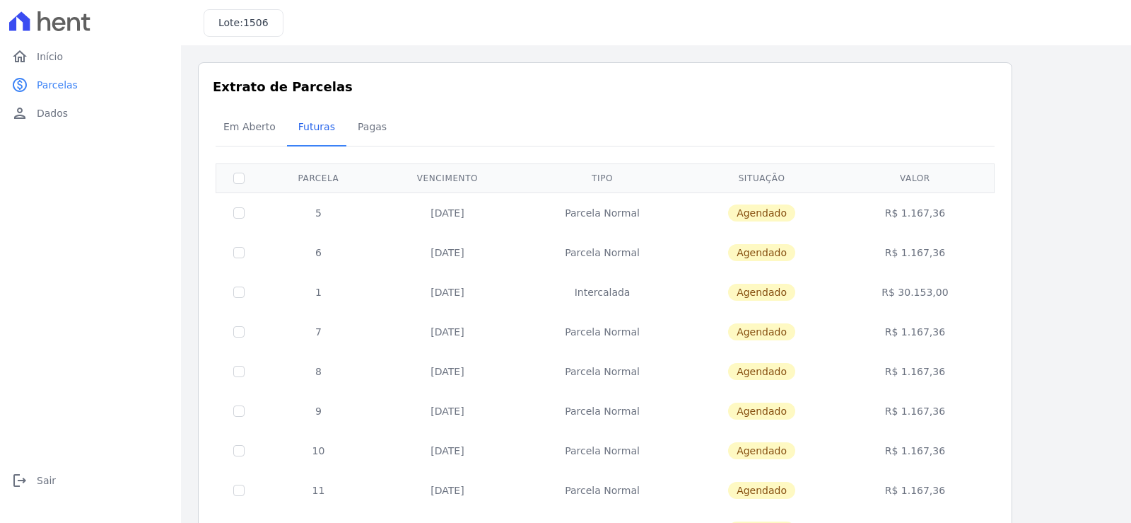
click at [238, 170] on th at bounding box center [239, 177] width 46 height 29
click at [237, 173] on input "checkbox" at bounding box center [238, 178] width 11 height 11
checkbox input "true"
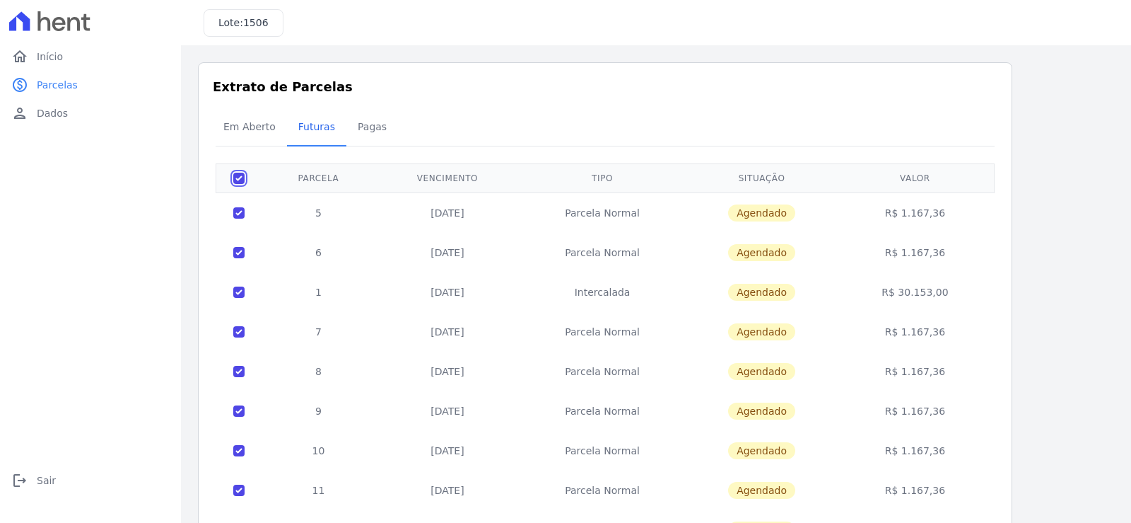
checkbox input "true"
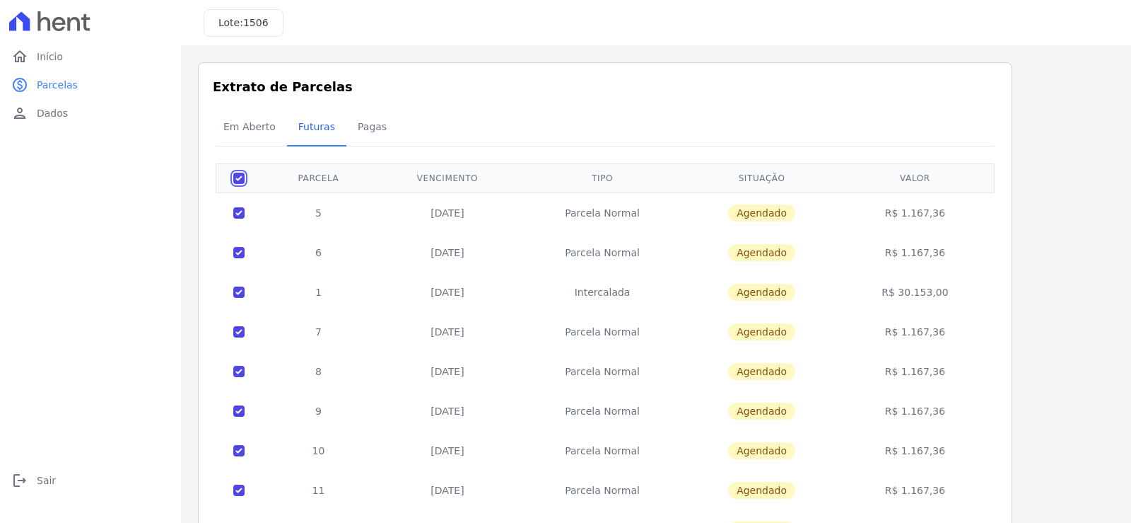
checkbox input "true"
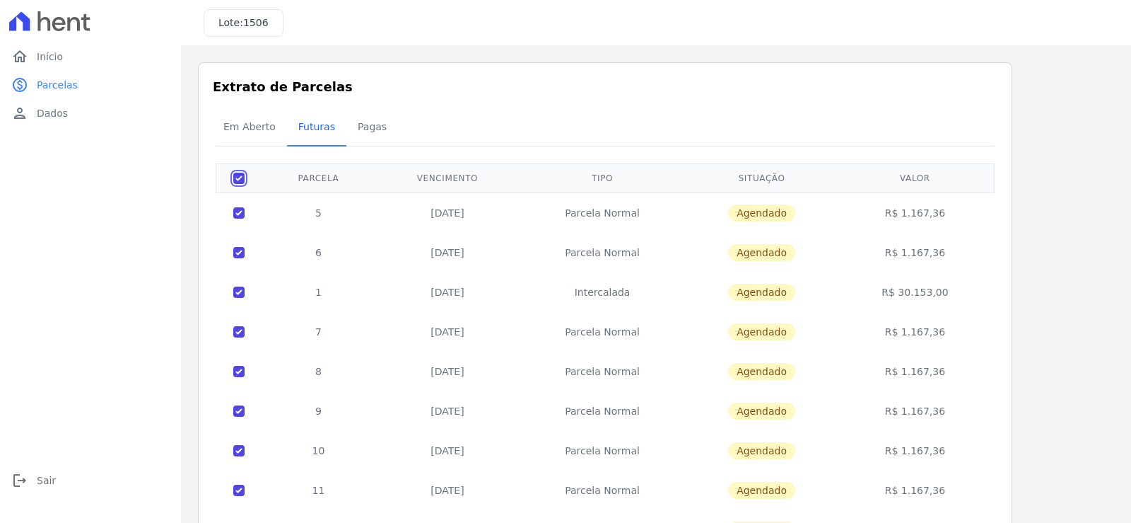
checkbox input "true"
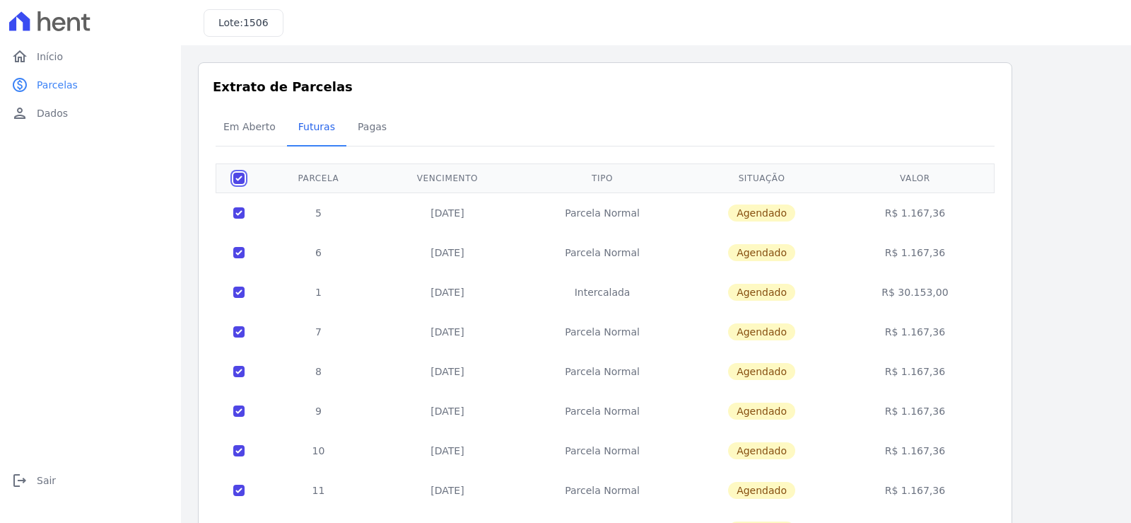
checkbox input "true"
drag, startPoint x: 317, startPoint y: 214, endPoint x: 622, endPoint y: 298, distance: 315.5
click at [622, 298] on td "Intercalada" at bounding box center [602, 292] width 165 height 40
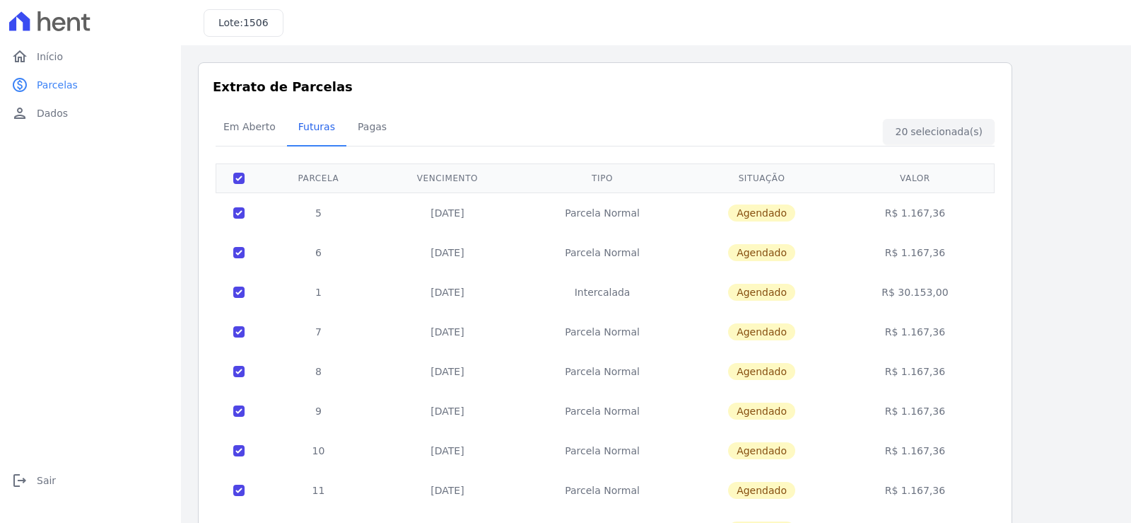
scroll to position [152, 0]
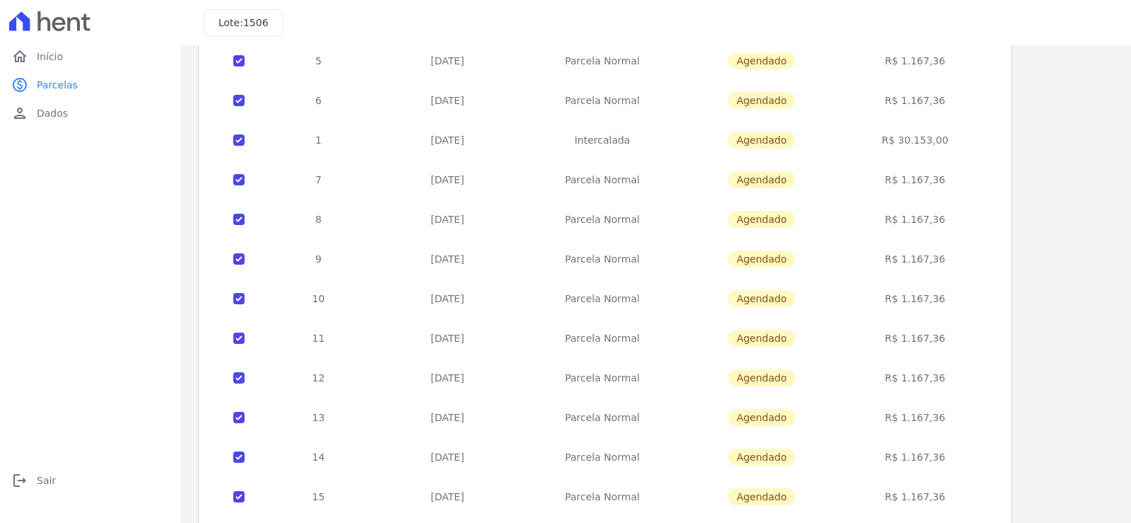
click at [390, 188] on td "10/12/2025" at bounding box center [447, 180] width 144 height 40
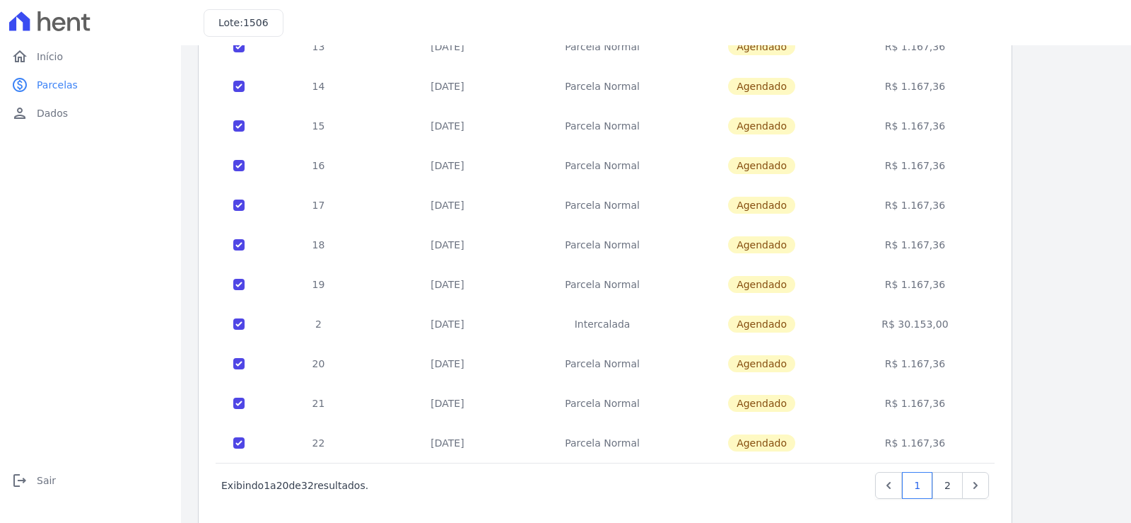
scroll to position [544, 0]
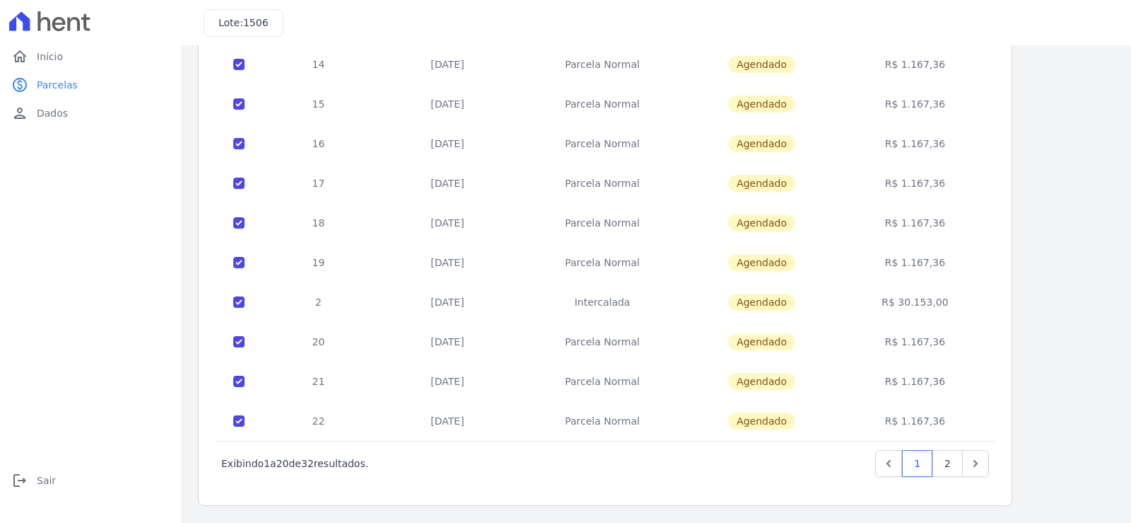
drag, startPoint x: 296, startPoint y: 129, endPoint x: 1082, endPoint y: 383, distance: 826.5
click at [1082, 383] on div "Listagem de parcelas Baixar PDF Extrato de Parcelas Em Aberto Futuras Pagas 20 …" at bounding box center [656, 12] width 916 height 988
click at [1068, 308] on div "Listagem de parcelas Baixar PDF Extrato de Parcelas Em Aberto Futuras Pagas 20 …" at bounding box center [656, 12] width 916 height 988
click at [948, 459] on link "2" at bounding box center [948, 463] width 30 height 27
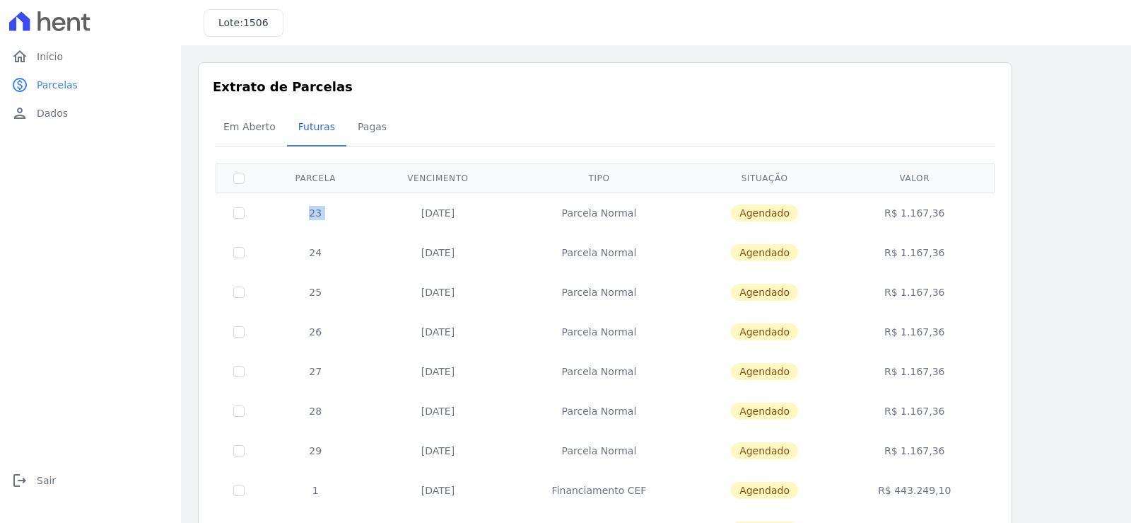
drag, startPoint x: 231, startPoint y: 209, endPoint x: 420, endPoint y: 202, distance: 189.6
click at [420, 202] on tr "23 10/04/2027 Parcela Normal Agendado R$ 1.167,36" at bounding box center [605, 212] width 779 height 40
click at [271, 215] on td "23" at bounding box center [316, 212] width 108 height 40
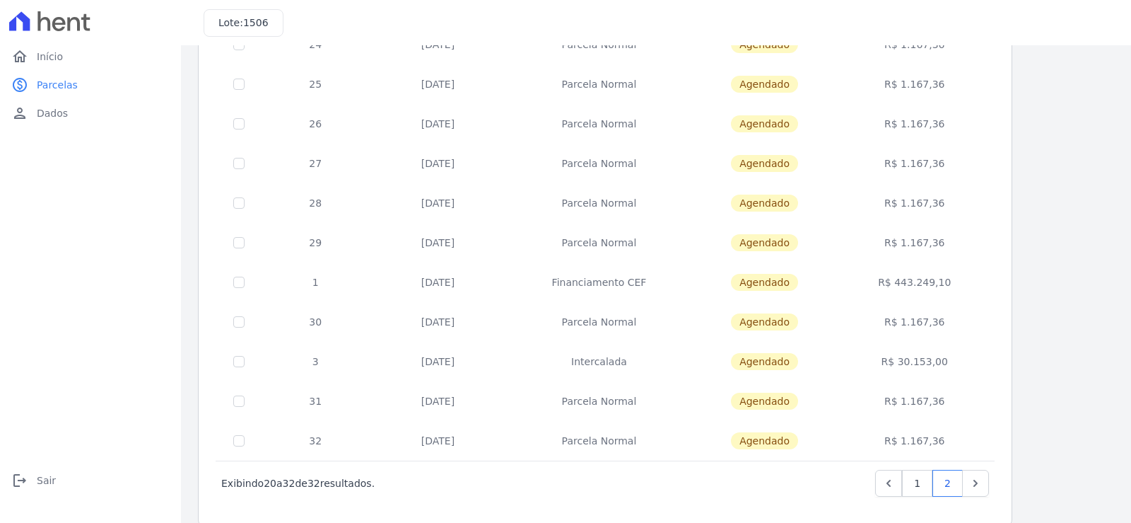
scroll to position [228, 0]
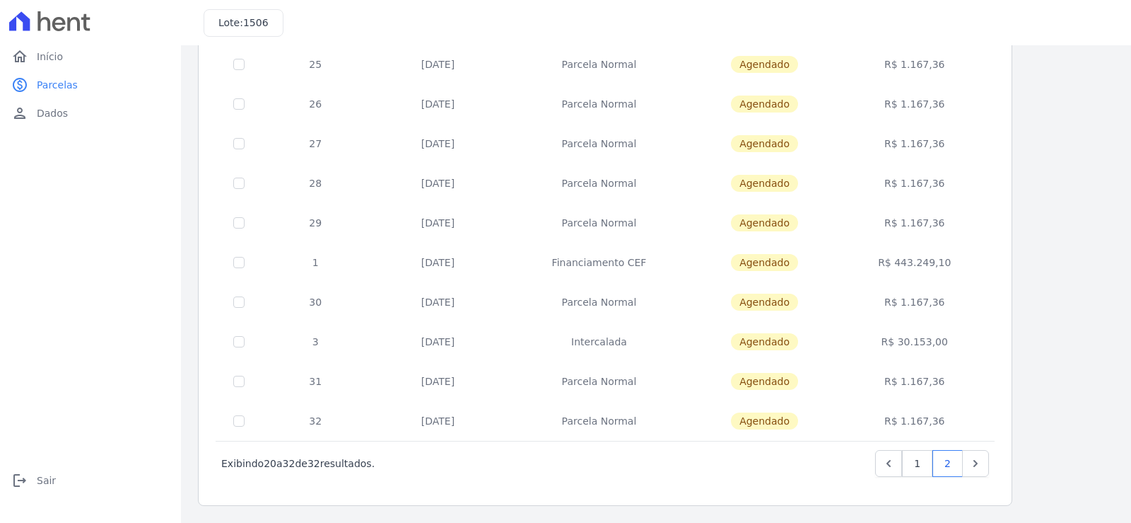
drag, startPoint x: 269, startPoint y: 214, endPoint x: 1022, endPoint y: 391, distance: 773.7
click at [1022, 391] on div "Listagem de parcelas Baixar PDF Extrato de Parcelas Em Aberto Futuras Pagas 0 s…" at bounding box center [656, 170] width 916 height 671
click at [1048, 330] on div "Listagem de parcelas Baixar PDF Extrato de Parcelas Em Aberto Futuras Pagas 0 s…" at bounding box center [656, 170] width 916 height 671
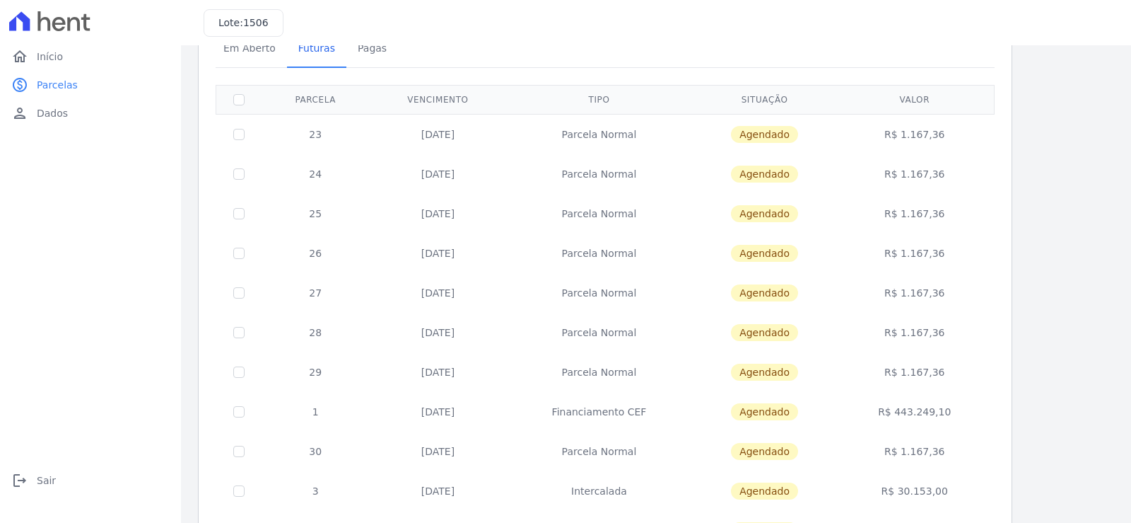
scroll to position [0, 0]
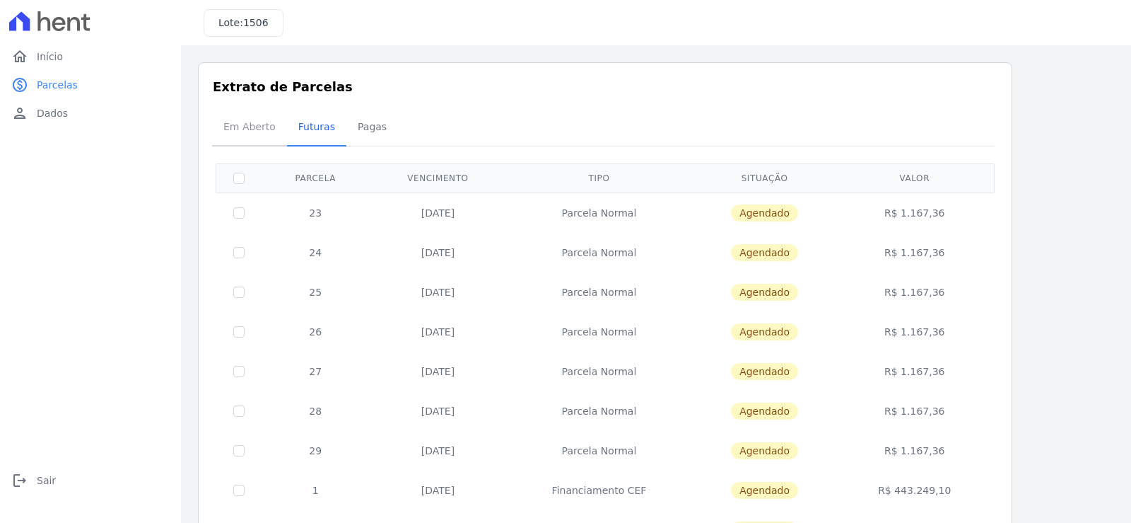
click at [242, 123] on span "Em Aberto" at bounding box center [249, 126] width 69 height 28
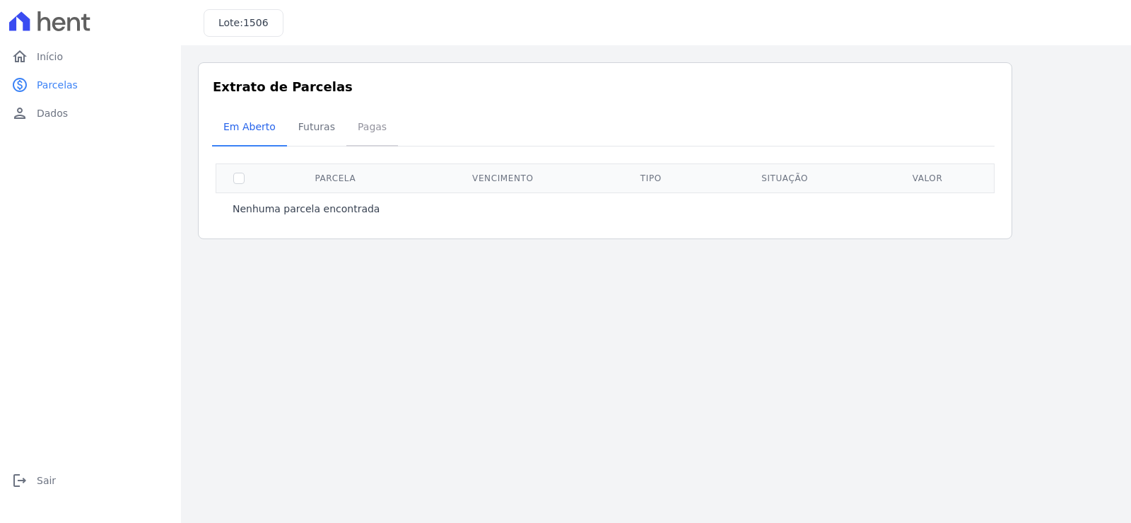
click at [356, 123] on span "Pagas" at bounding box center [372, 126] width 46 height 28
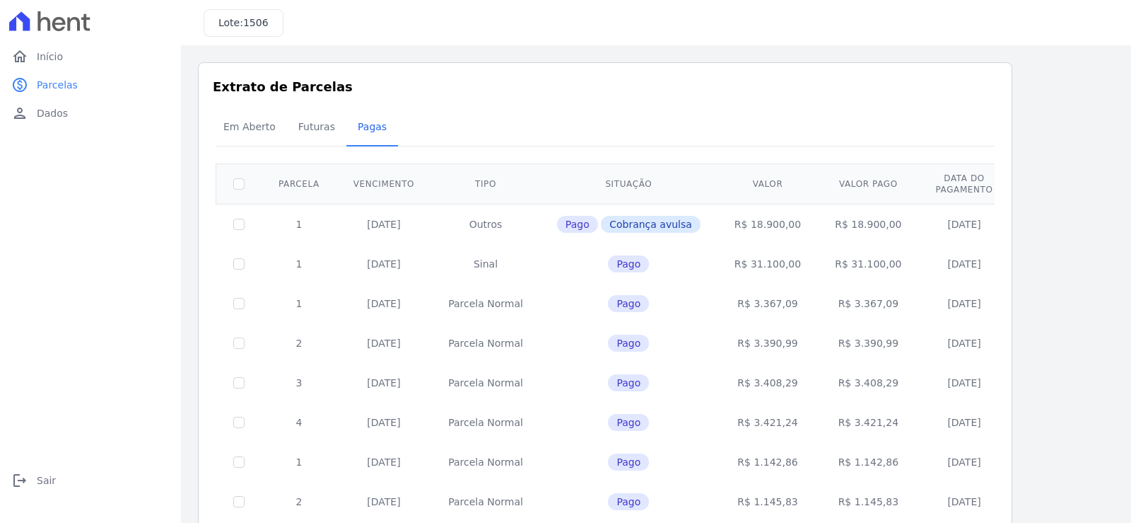
scroll to position [141, 0]
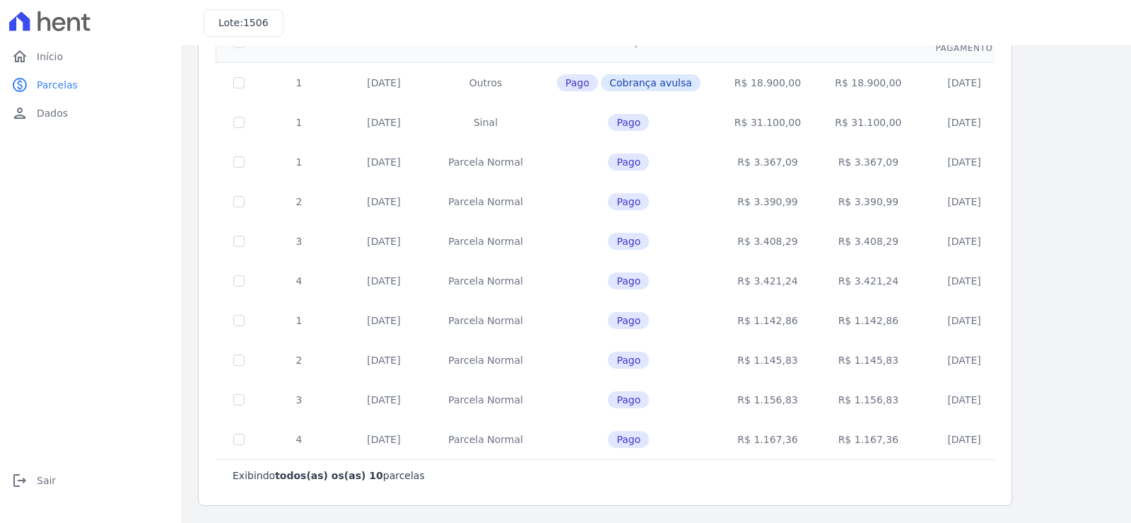
drag, startPoint x: 291, startPoint y: 221, endPoint x: 1015, endPoint y: 372, distance: 739.6
click at [1015, 372] on div "Listagem de parcelas Baixar PDF Extrato de Parcelas Em Aberto Futuras Pagas 0 s…" at bounding box center [656, 213] width 916 height 585
click at [37, 52] on span "Início" at bounding box center [50, 56] width 26 height 14
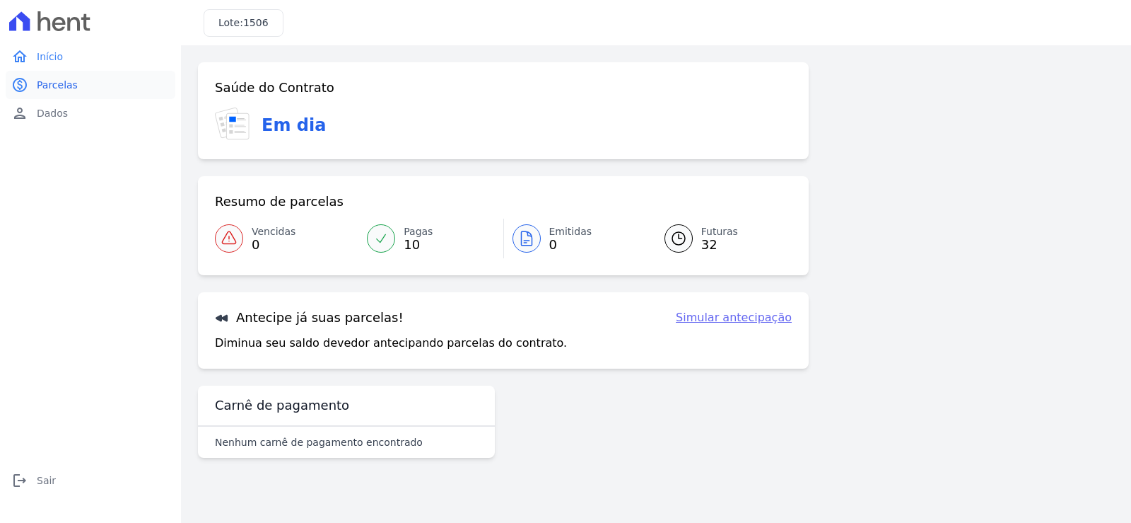
click at [59, 83] on span "Parcelas" at bounding box center [57, 85] width 41 height 14
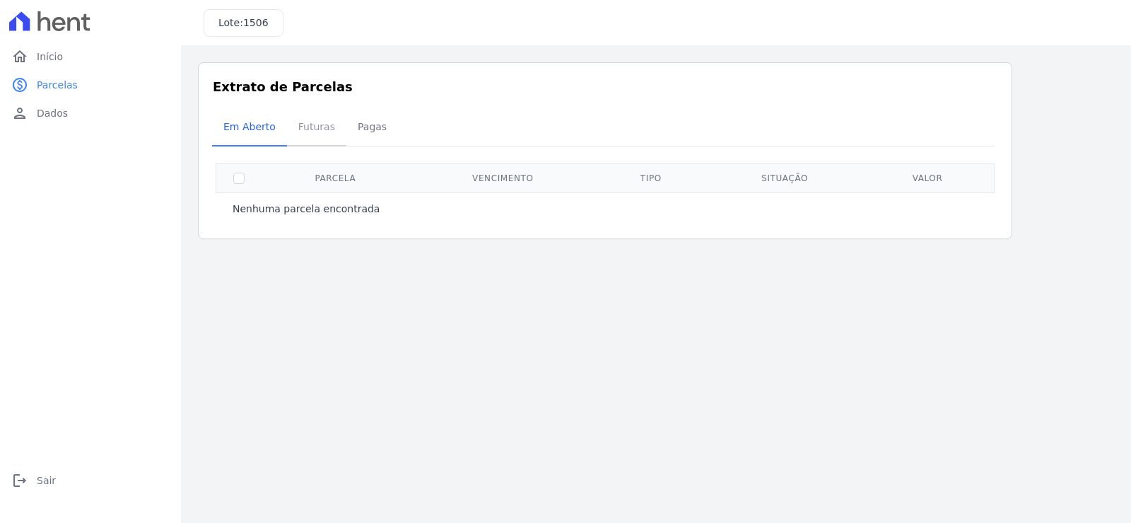
click at [303, 127] on span "Futuras" at bounding box center [317, 126] width 54 height 28
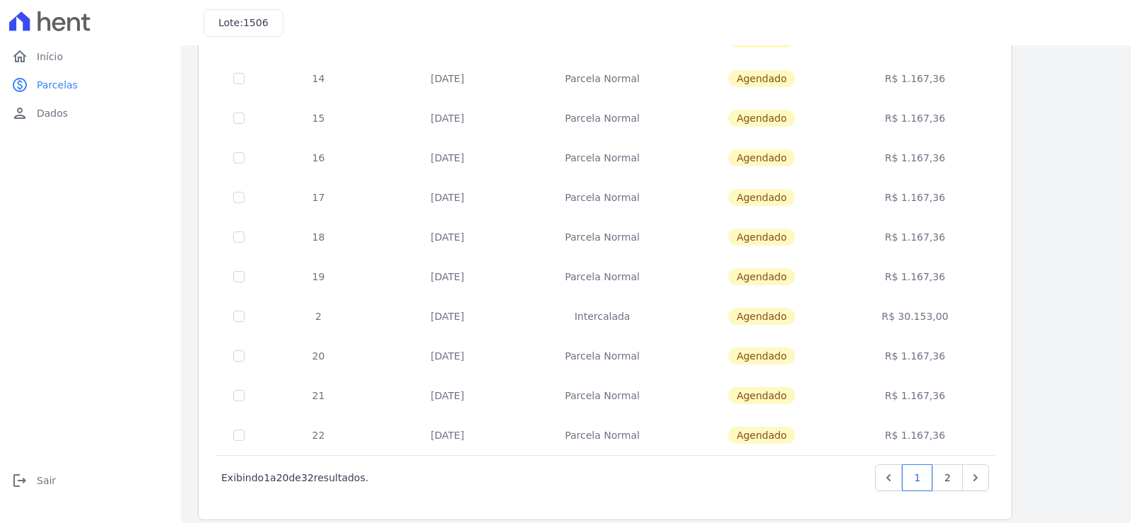
scroll to position [544, 0]
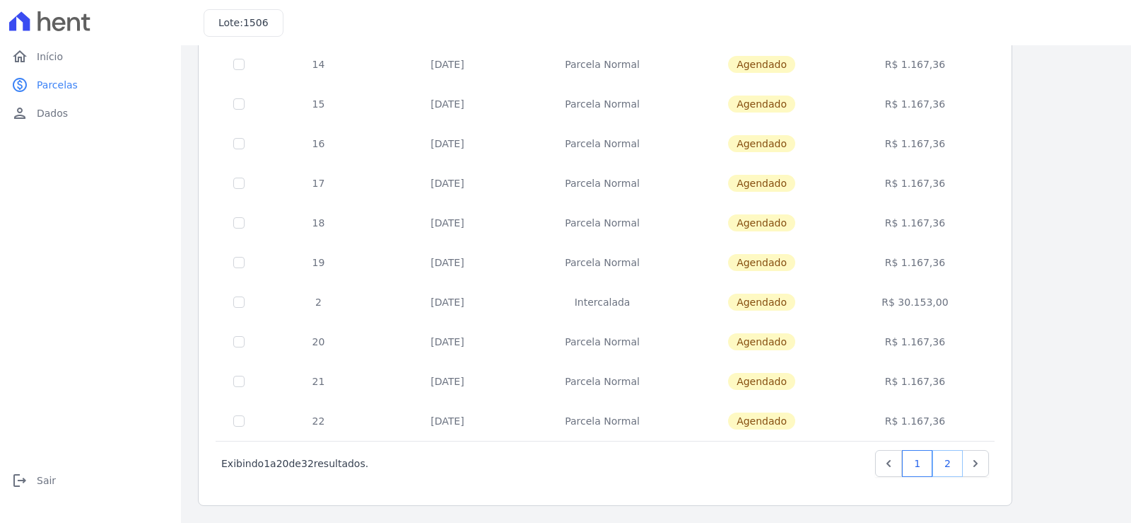
click at [950, 465] on link "2" at bounding box center [948, 463] width 30 height 27
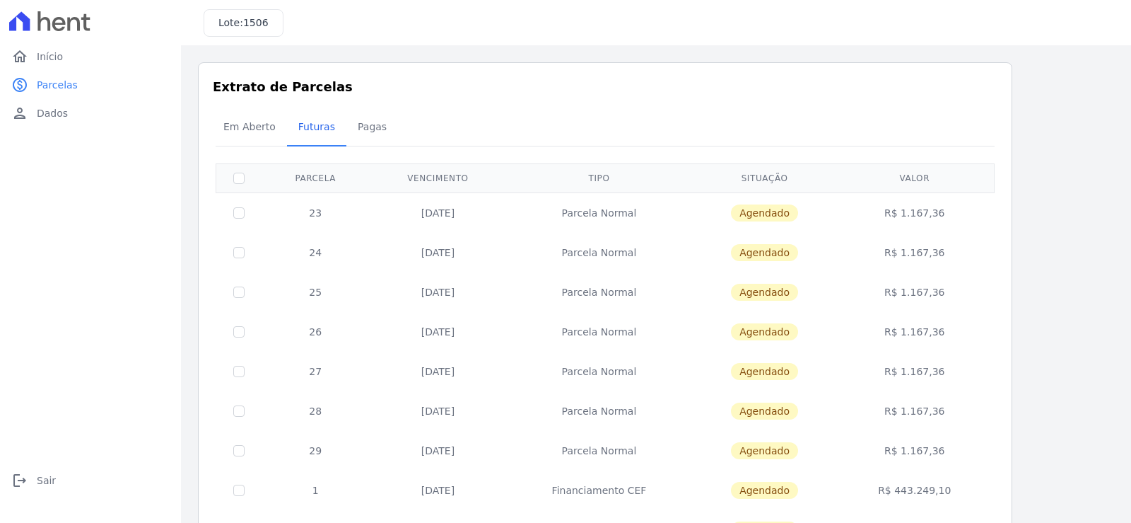
scroll to position [228, 0]
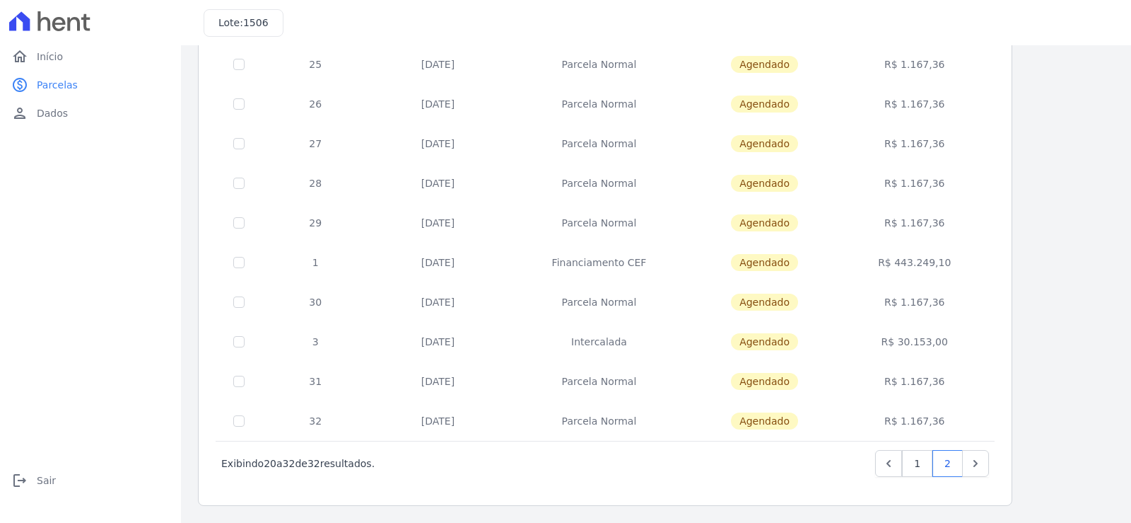
drag, startPoint x: 315, startPoint y: 205, endPoint x: 1013, endPoint y: 428, distance: 732.6
click at [1013, 428] on div "Listagem de parcelas Baixar PDF Extrato de Parcelas Em Aberto Futuras Pagas 0 s…" at bounding box center [656, 170] width 916 height 671
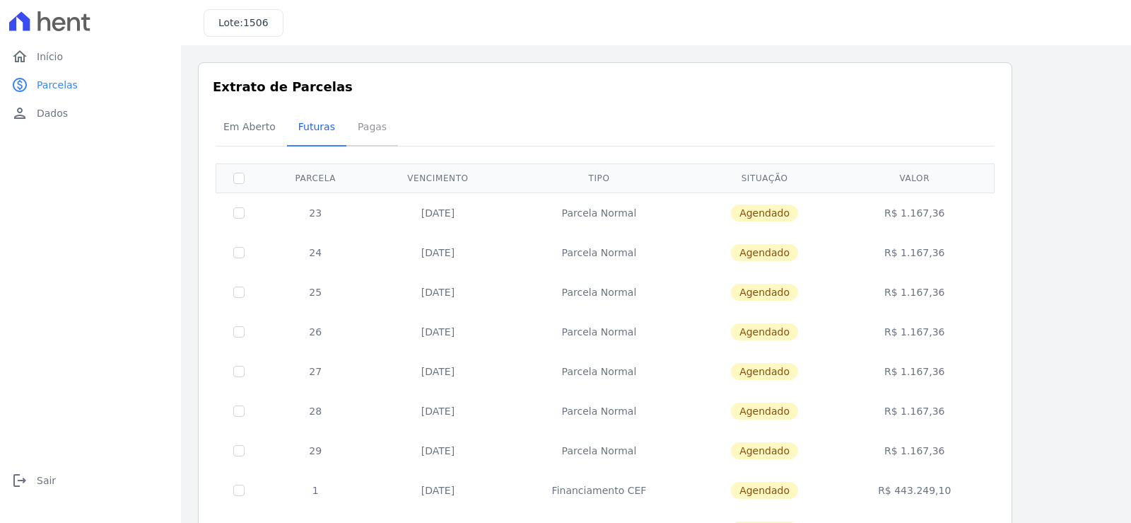
click at [362, 119] on span "Pagas" at bounding box center [372, 126] width 46 height 28
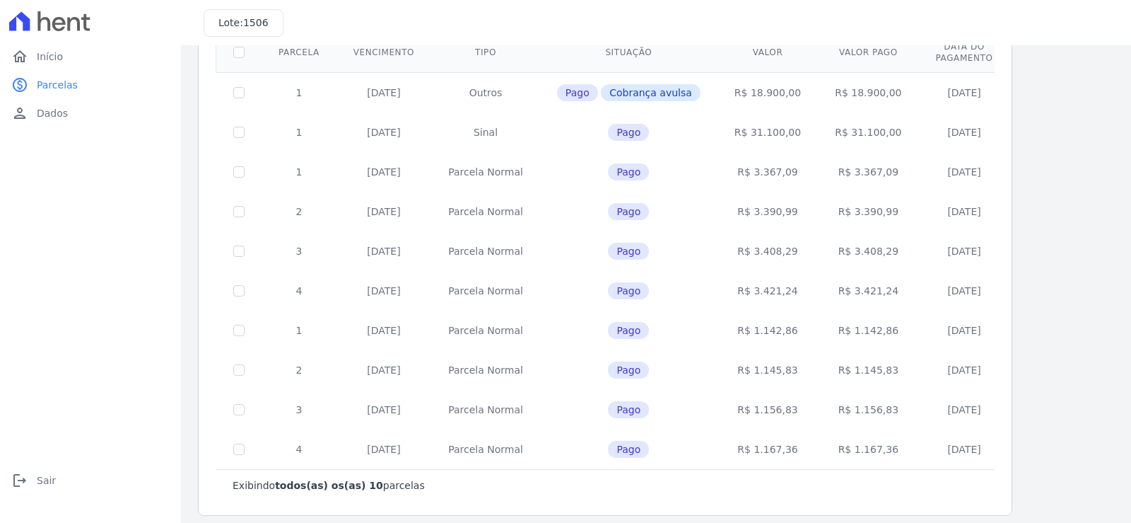
scroll to position [141, 0]
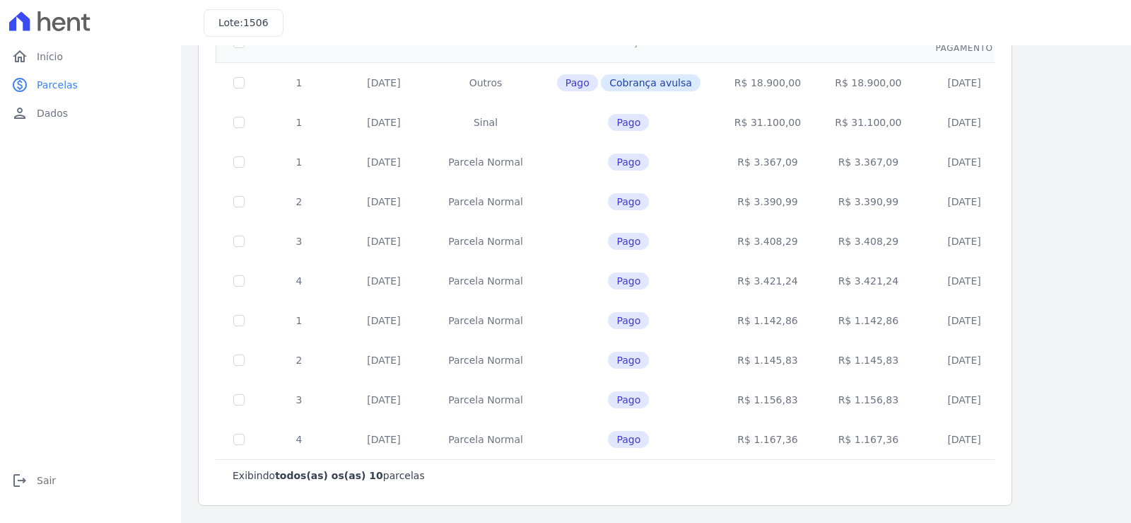
drag, startPoint x: 289, startPoint y: 216, endPoint x: 1004, endPoint y: 428, distance: 745.5
click at [1004, 428] on div "Extrato de Parcelas Em Aberto Futuras Pagas 0 selecionada(s) Exibindo todos(as)…" at bounding box center [605, 213] width 815 height 585
click at [207, 148] on div "Extrato de Parcelas Em Aberto Futuras Pagas 0 selecionada(s) Exibindo todos(as)…" at bounding box center [605, 213] width 815 height 585
click at [55, 50] on span "Início" at bounding box center [50, 56] width 26 height 14
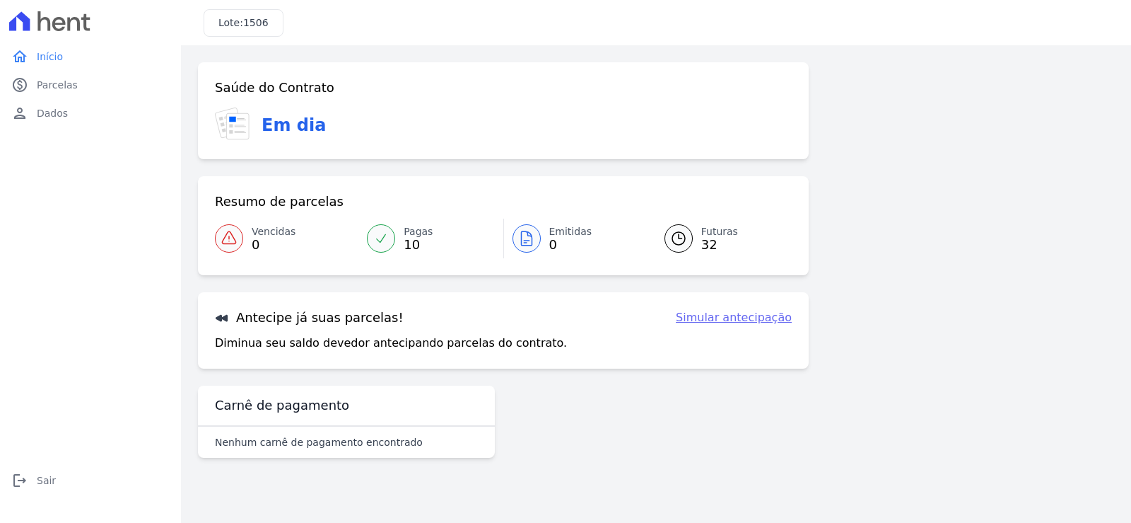
click at [754, 317] on link "Simular antecipação" at bounding box center [734, 317] width 116 height 17
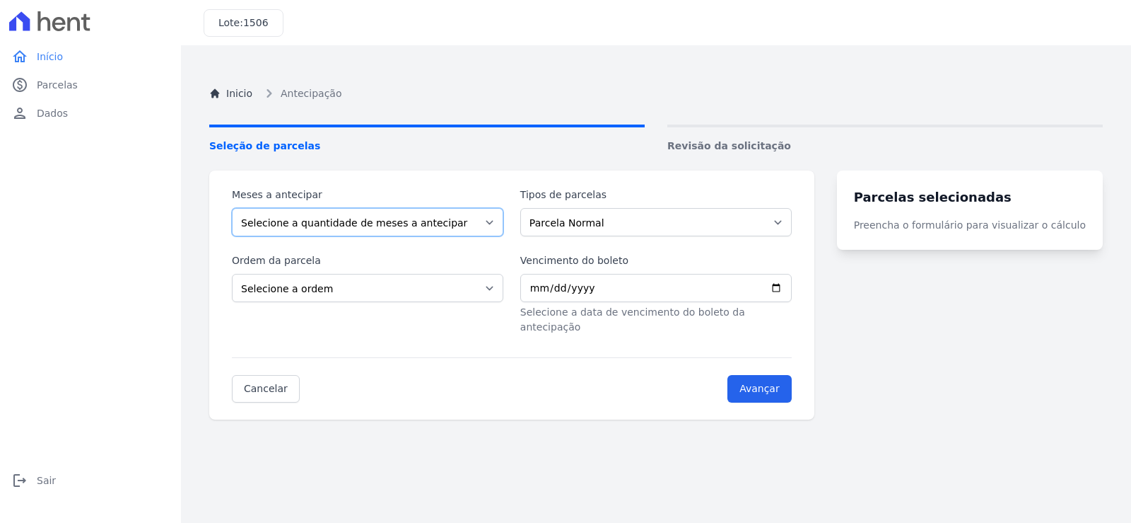
click at [499, 218] on select "Selecione a quantidade de meses a antecipar 1 2 3 4 5 6 7 8 9 10 11 12 13 14 15…" at bounding box center [368, 222] width 272 height 28
select select "10"
click at [232, 208] on select "Selecione a quantidade de meses a antecipar 1 2 3 4 5 6 7 8 9 10 11 12 13 14 15…" at bounding box center [368, 222] width 272 height 28
click at [501, 224] on select "Selecione a quantidade de meses a antecipar 1 2 3 4 5 6 7 8 9 10 11 12 13 14 15…" at bounding box center [368, 222] width 272 height 28
click at [1044, 445] on div "Inicio Antecipação Seleção de parcelas Revisão da solicitação Meses a antecipar…" at bounding box center [656, 323] width 916 height 523
